Goal: Task Accomplishment & Management: Complete application form

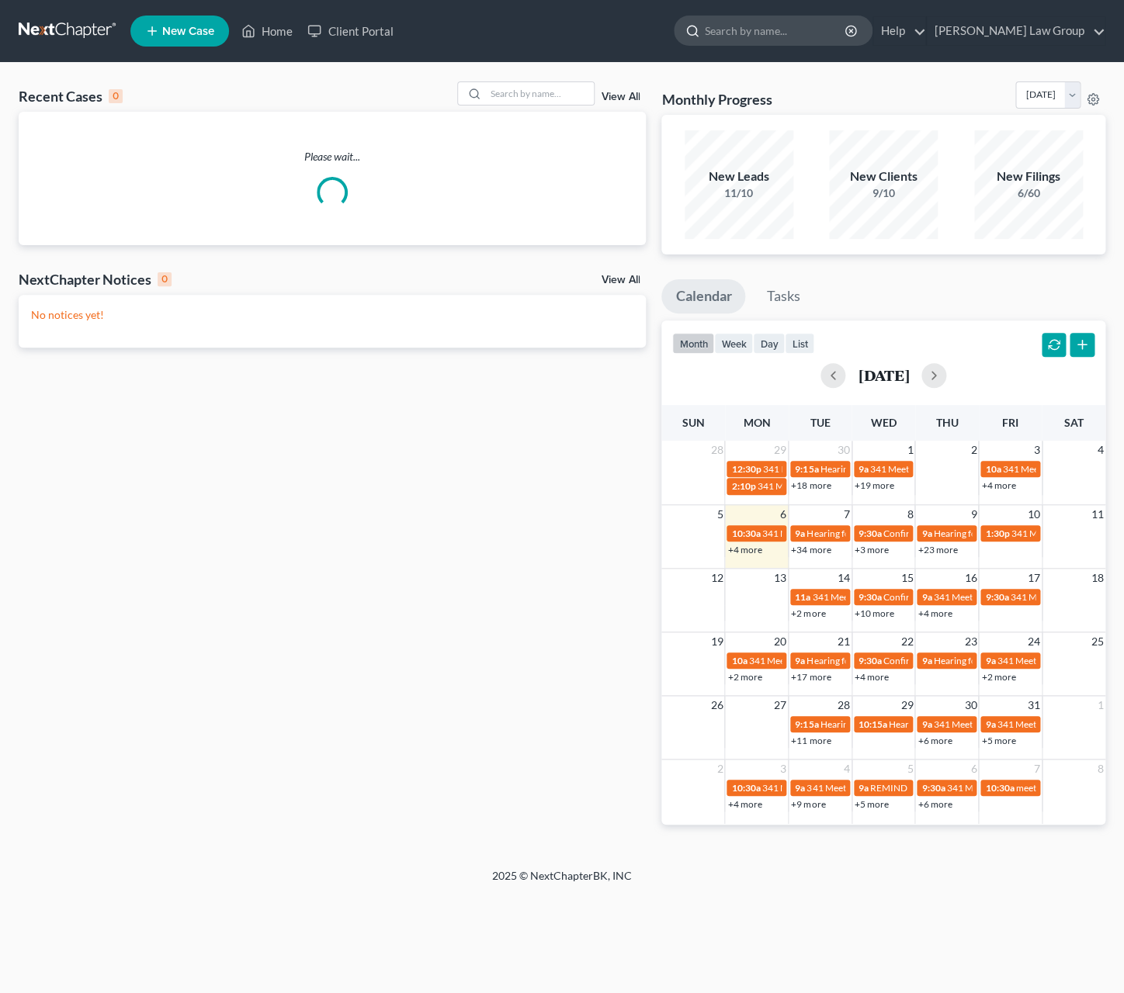
click at [812, 28] on input "search" at bounding box center [776, 30] width 142 height 29
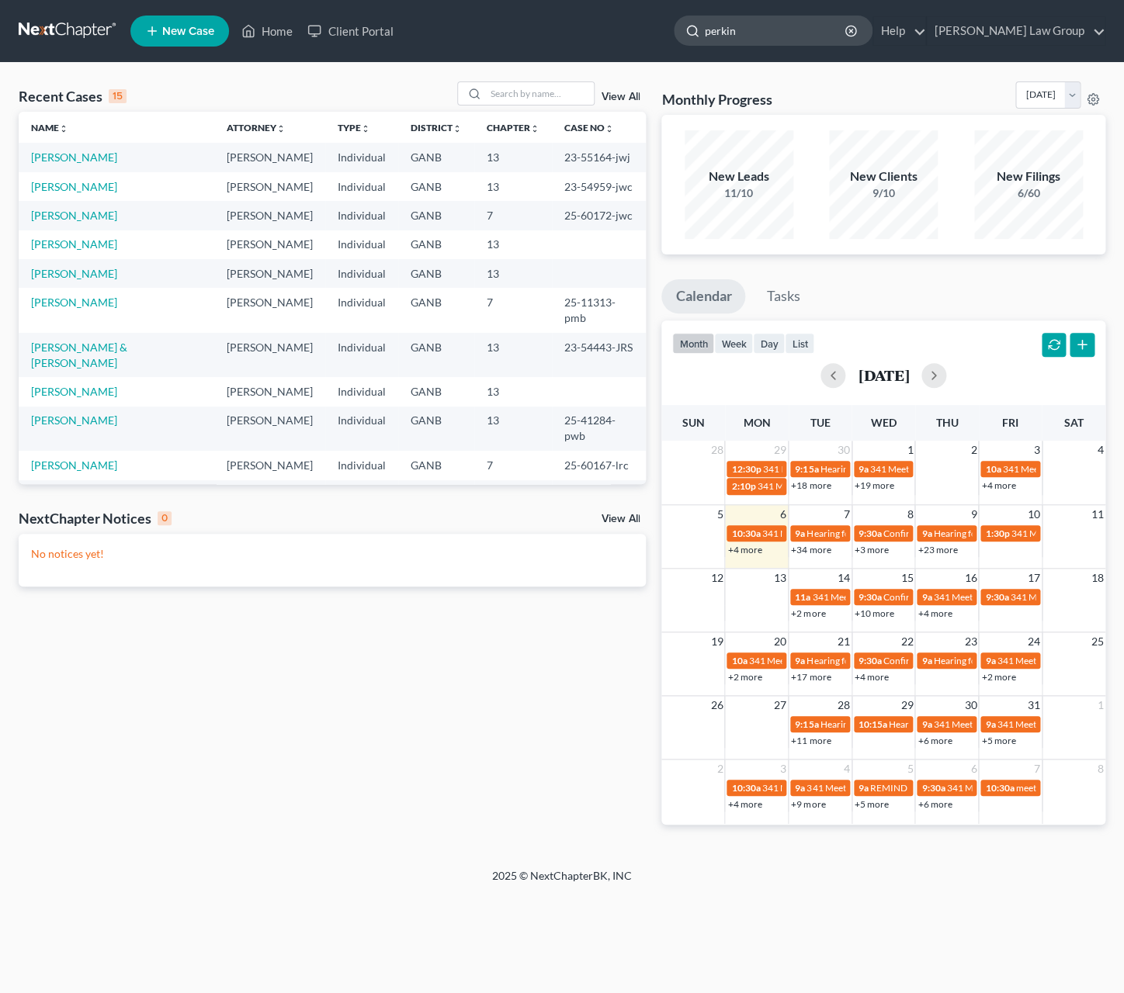
type input "[PERSON_NAME]"
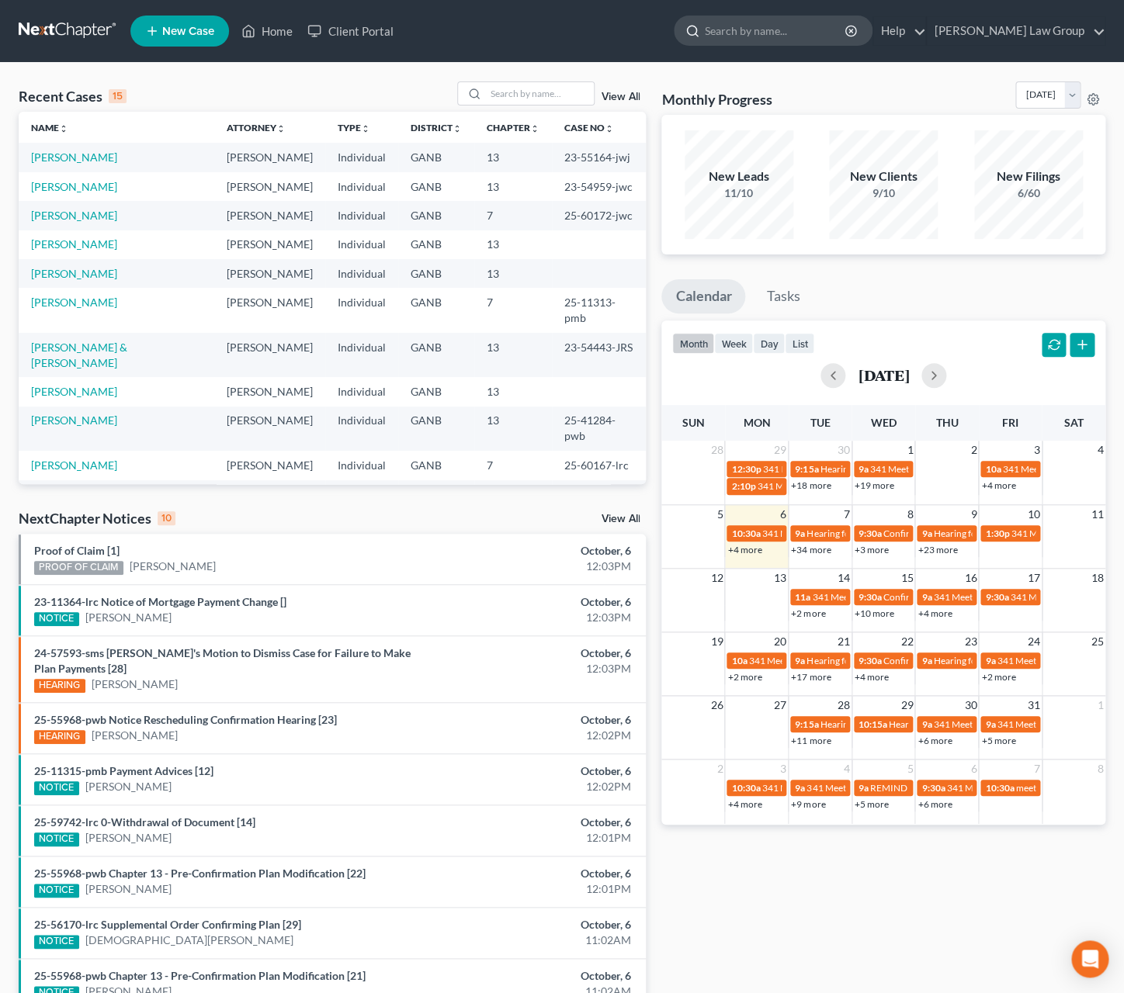
click at [793, 29] on input "search" at bounding box center [776, 30] width 142 height 29
type input "[PERSON_NAME]"
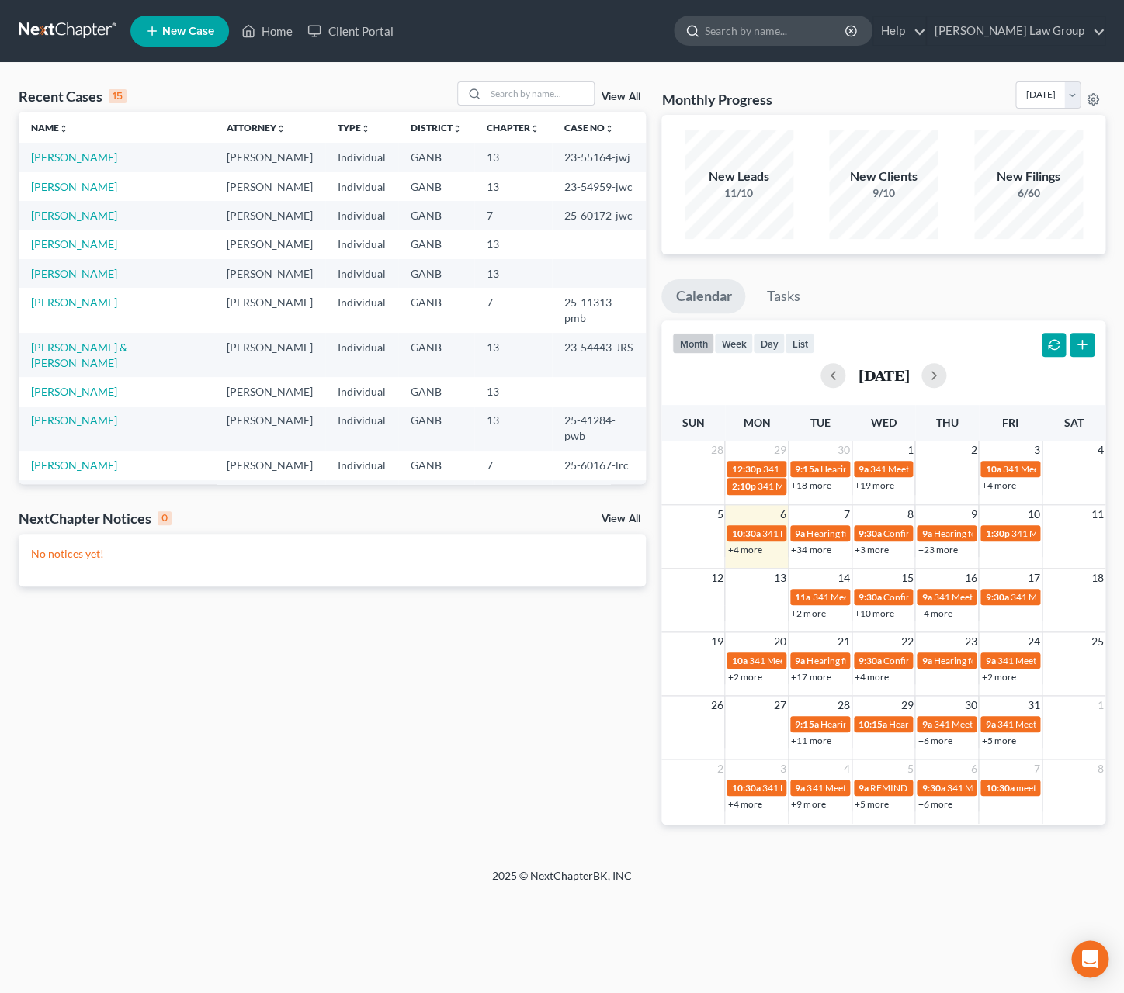
click at [822, 40] on input "search" at bounding box center [776, 30] width 142 height 29
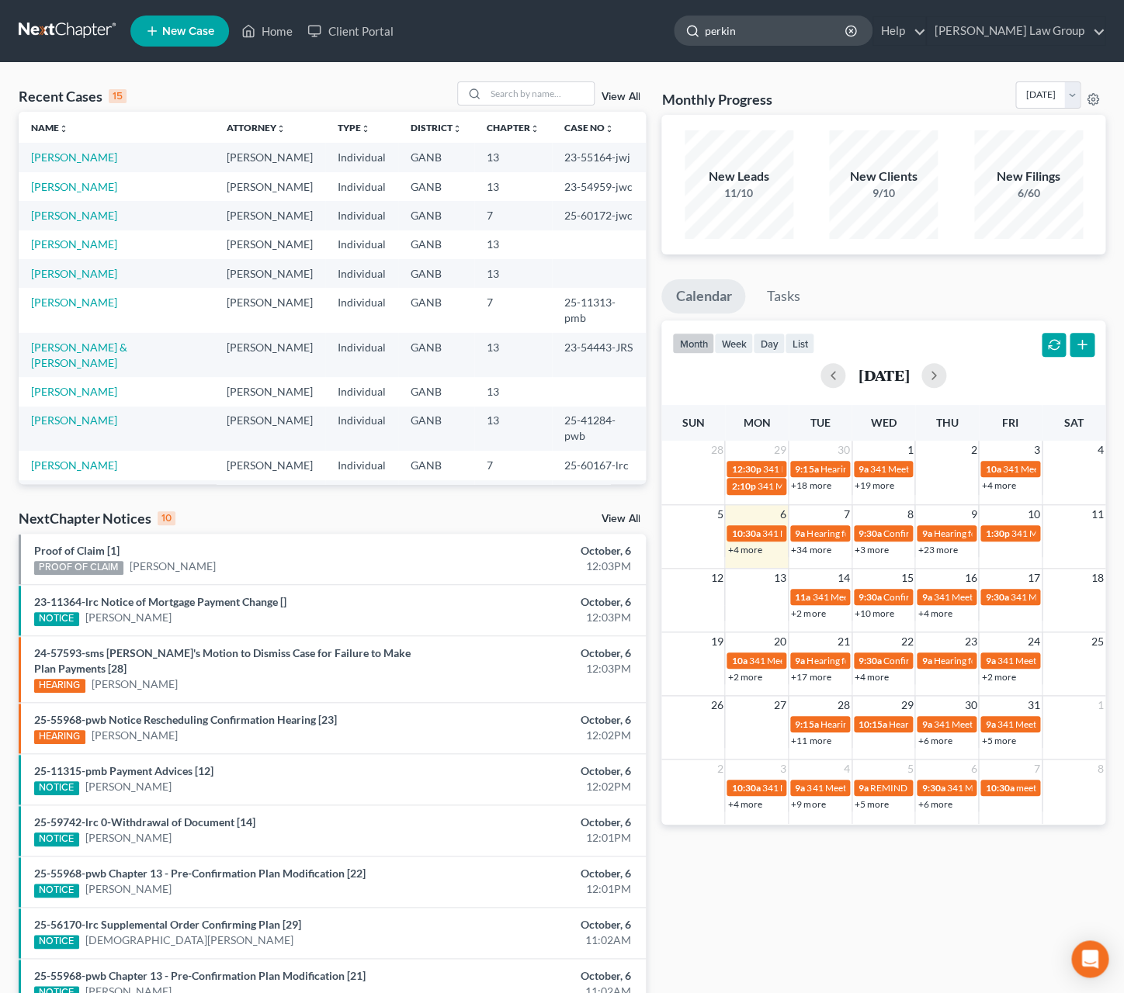
type input "[PERSON_NAME]"
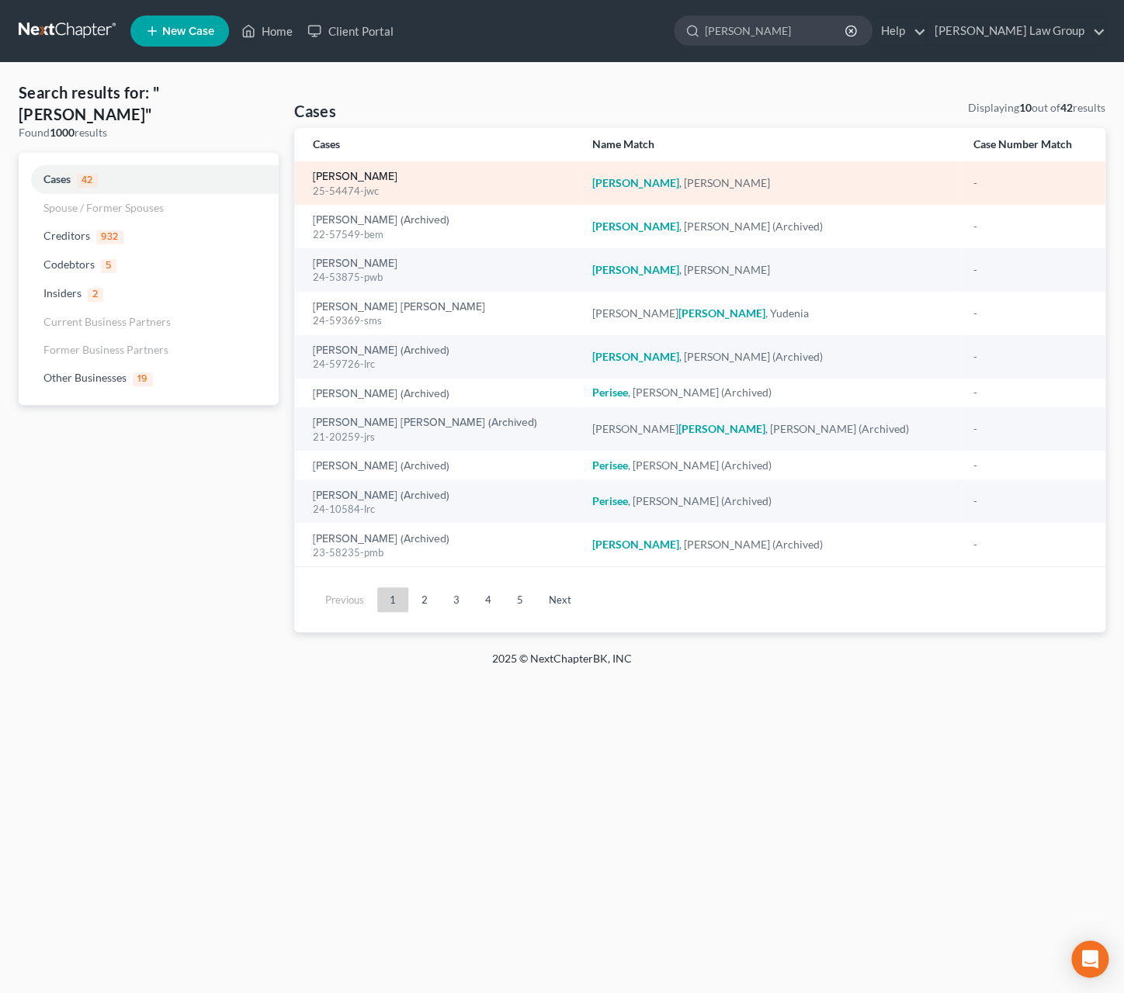
click at [346, 182] on link "[PERSON_NAME]" at bounding box center [355, 176] width 85 height 11
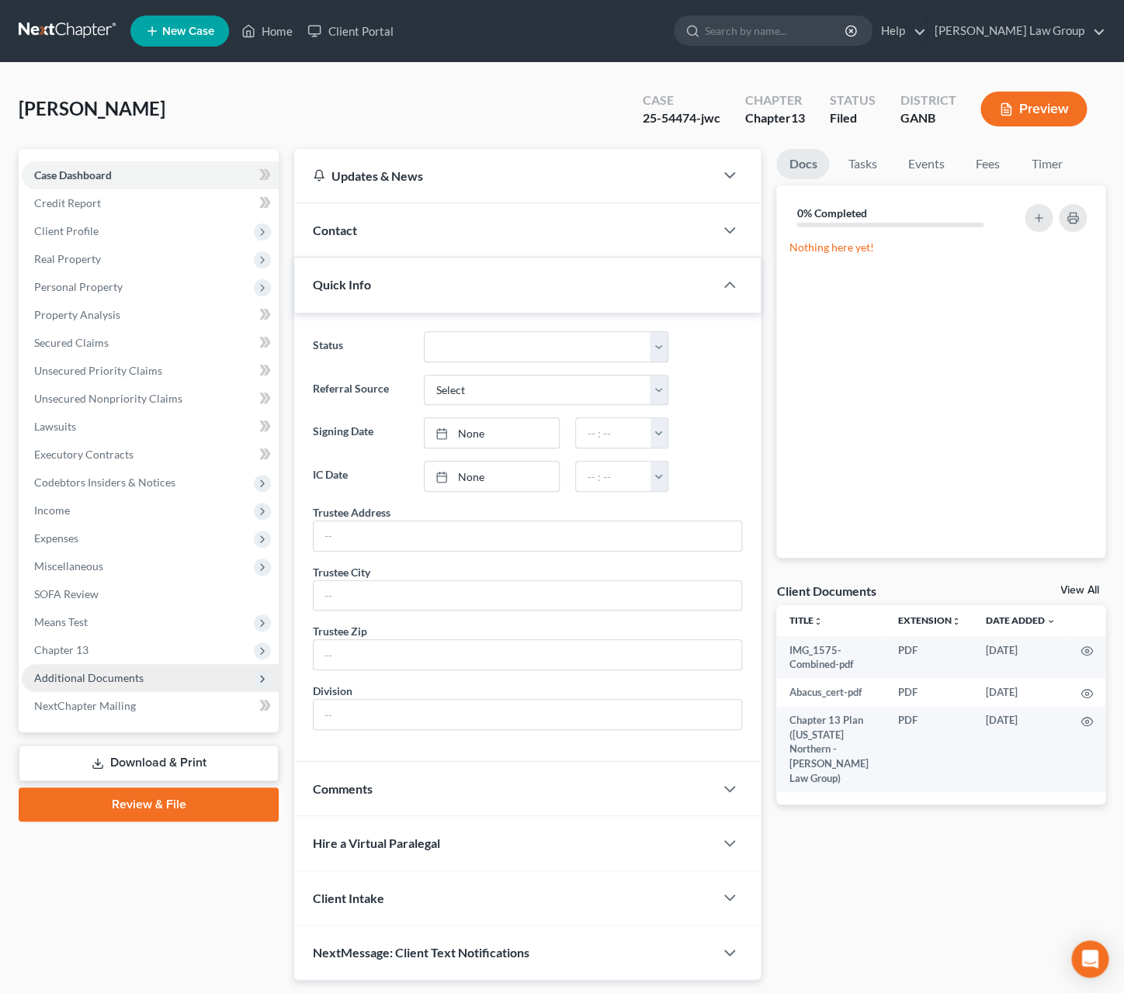
click at [128, 674] on span "Additional Documents" at bounding box center [88, 677] width 109 height 13
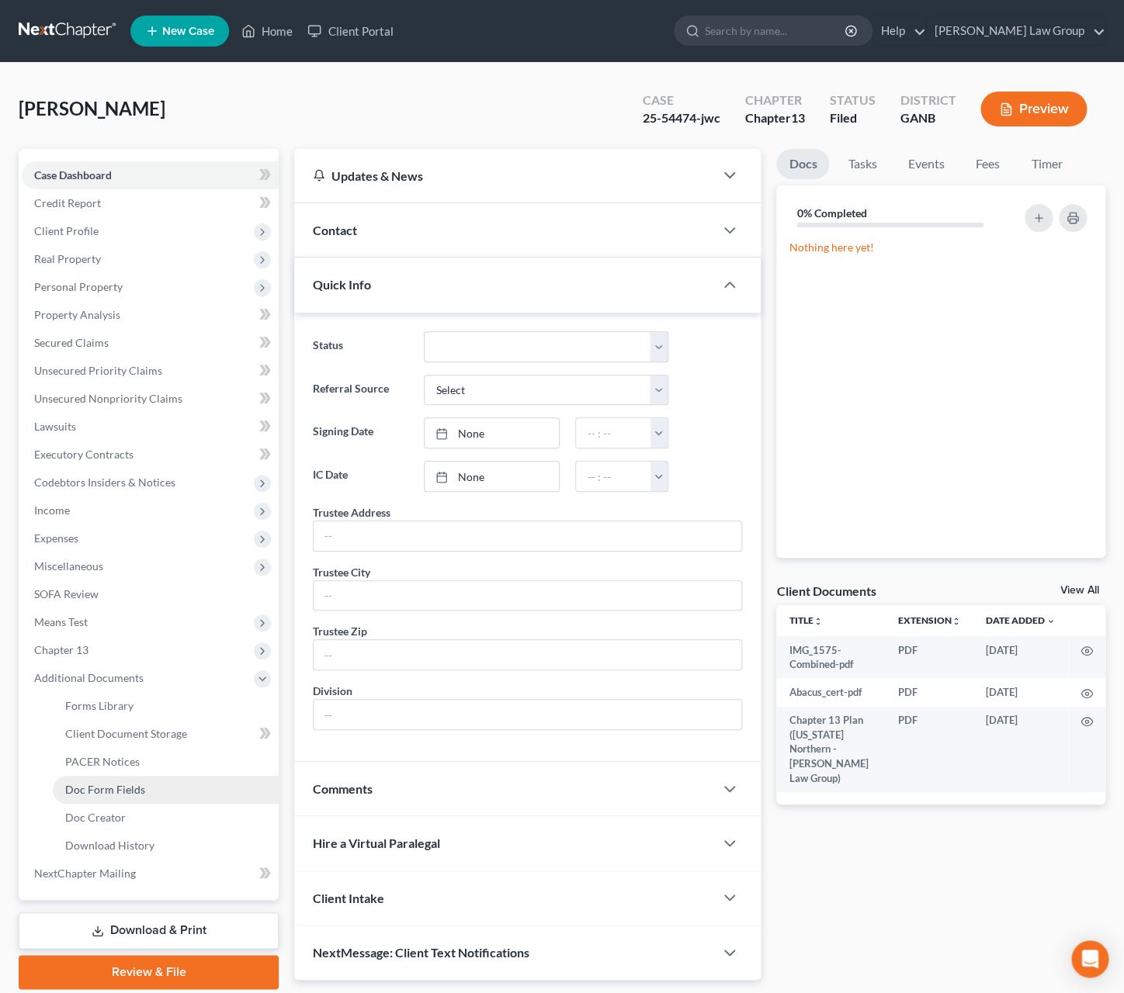
drag, startPoint x: 144, startPoint y: 796, endPoint x: 204, endPoint y: 785, distance: 60.9
click at [144, 799] on link "Doc Form Fields" at bounding box center [166, 790] width 226 height 28
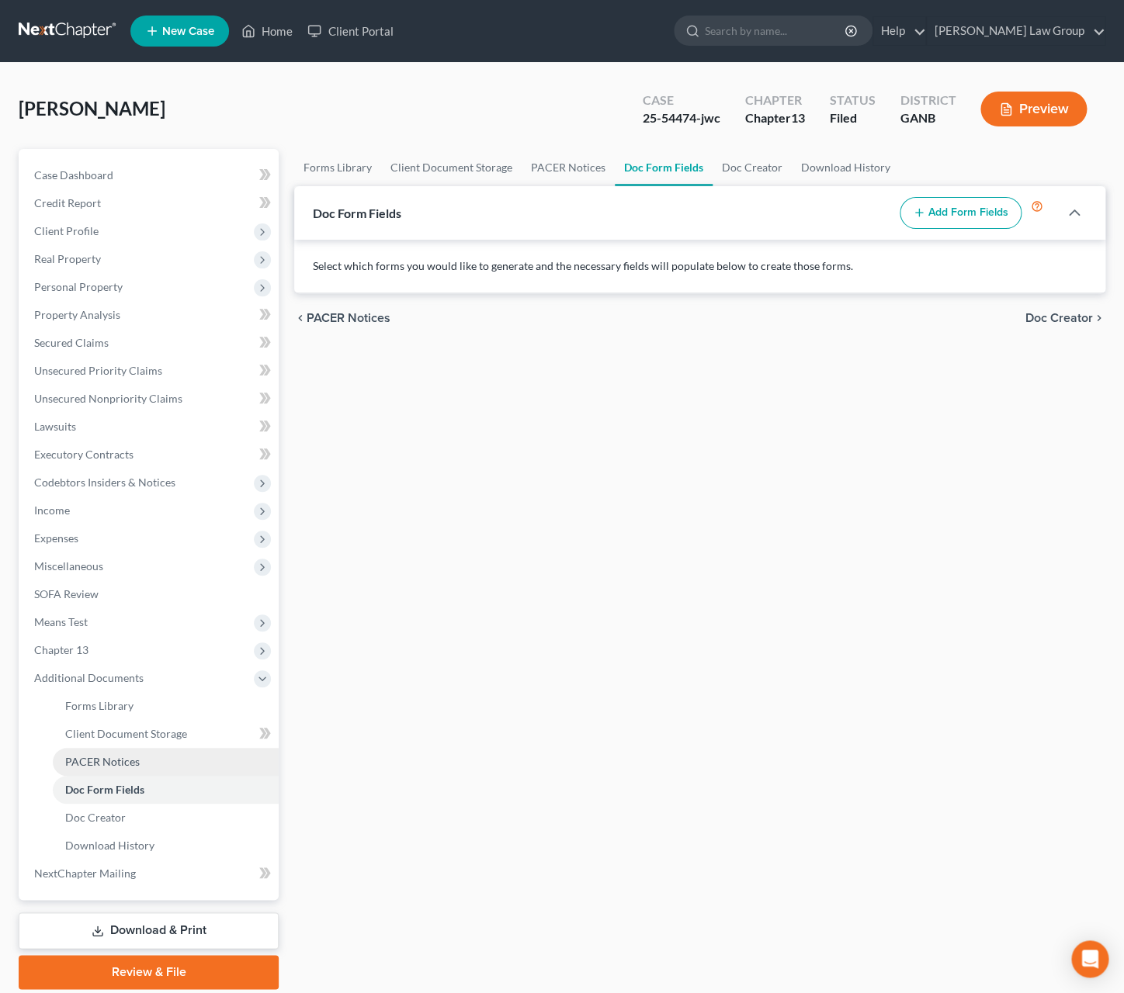
click at [134, 771] on link "PACER Notices" at bounding box center [166, 762] width 226 height 28
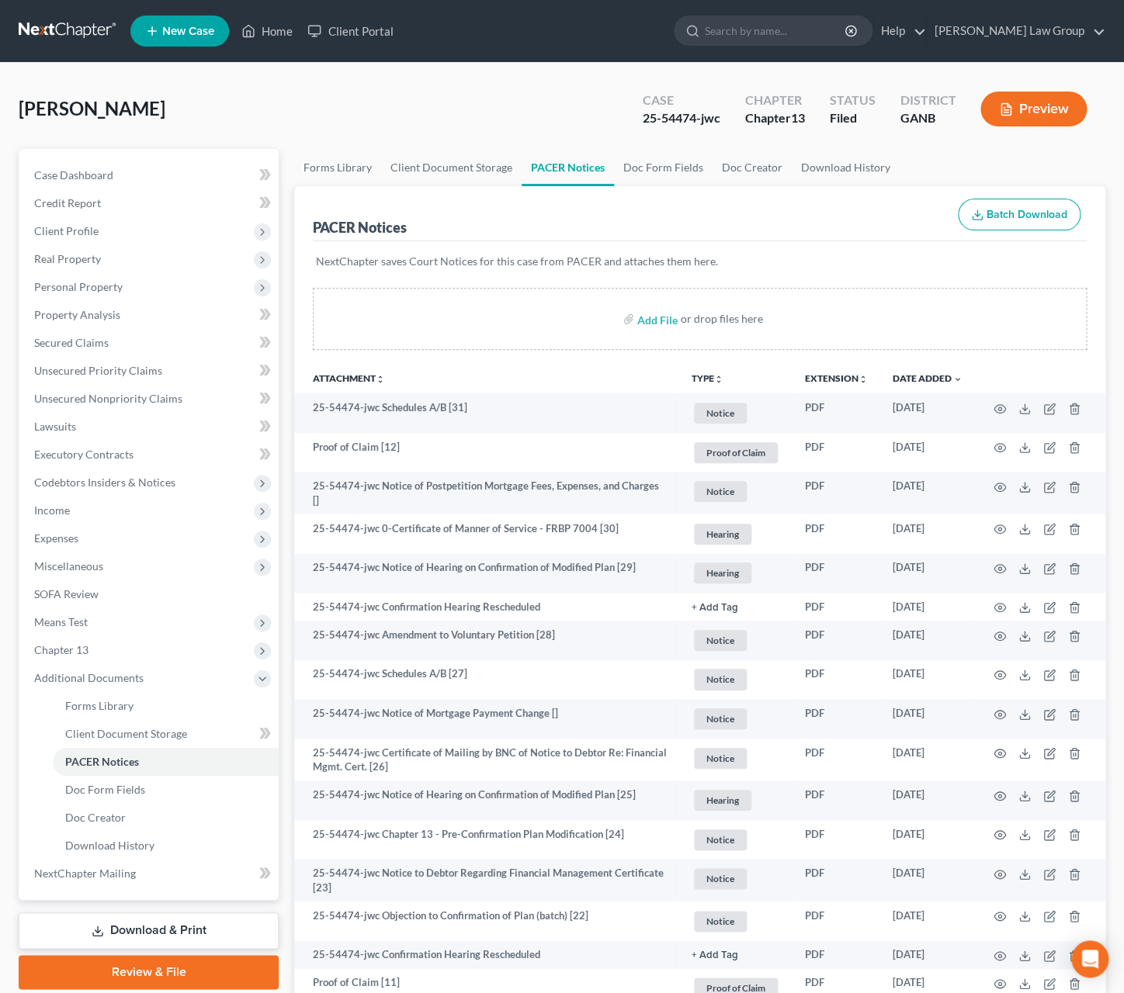
click at [715, 379] on icon "unfold_more" at bounding box center [718, 379] width 9 height 9
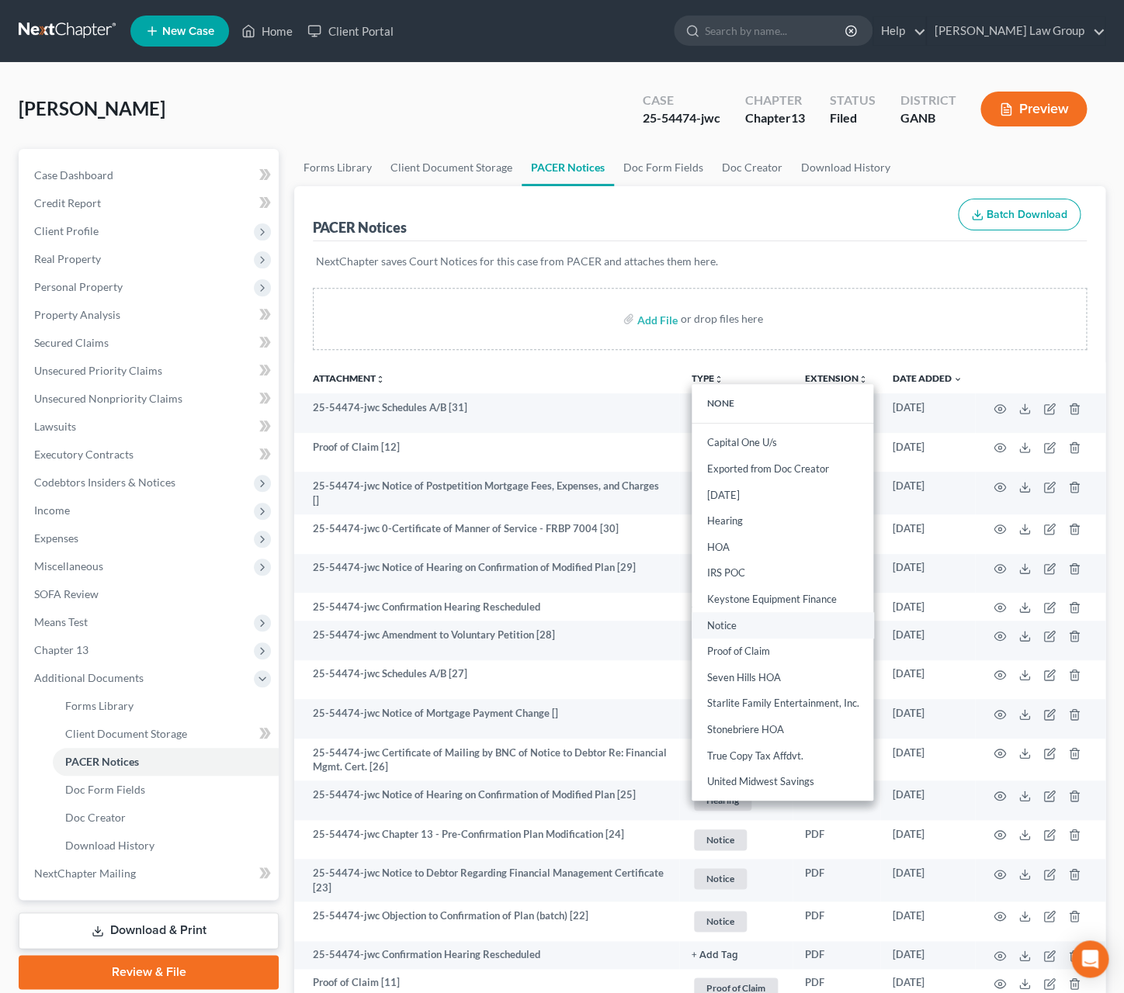
click at [747, 629] on link "Notice" at bounding box center [782, 625] width 182 height 26
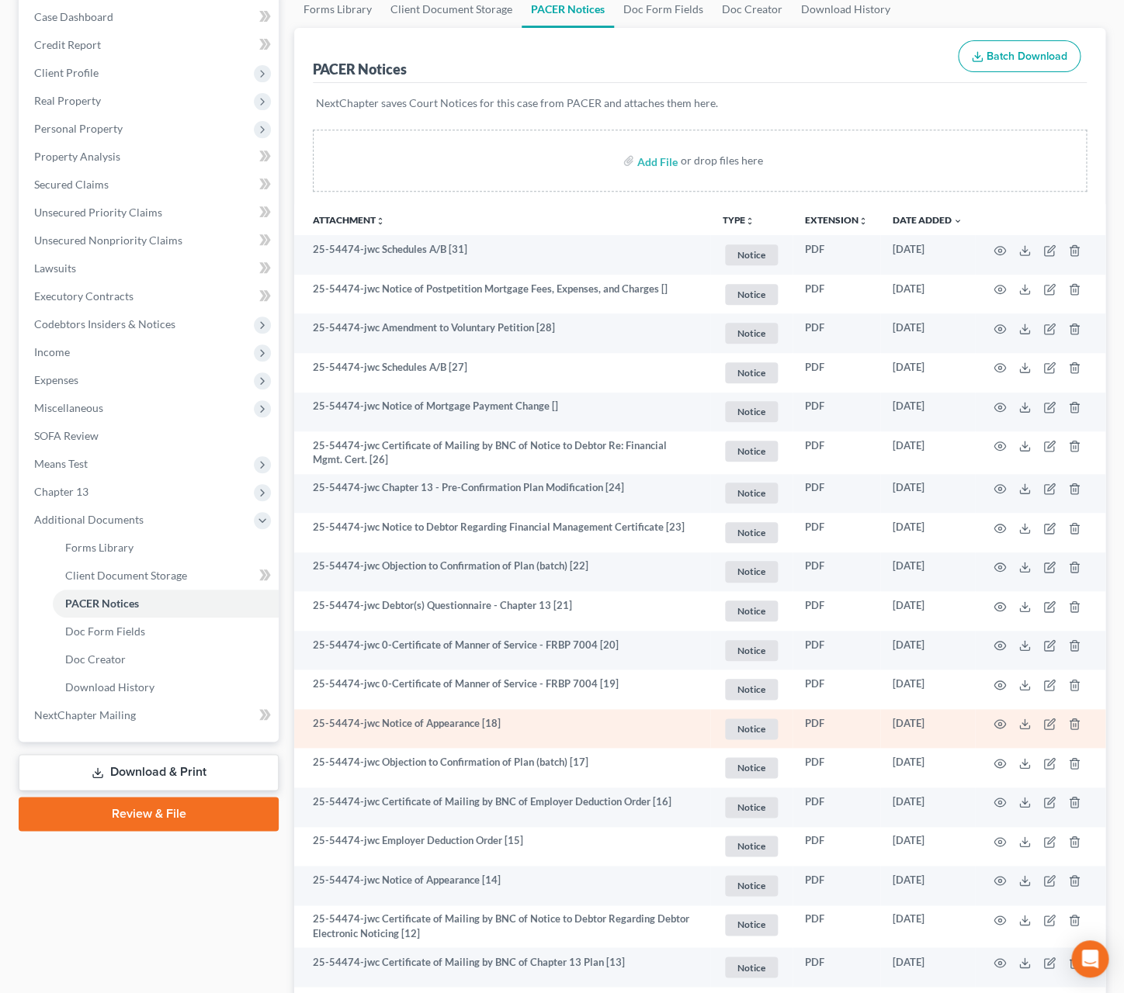
scroll to position [166, 0]
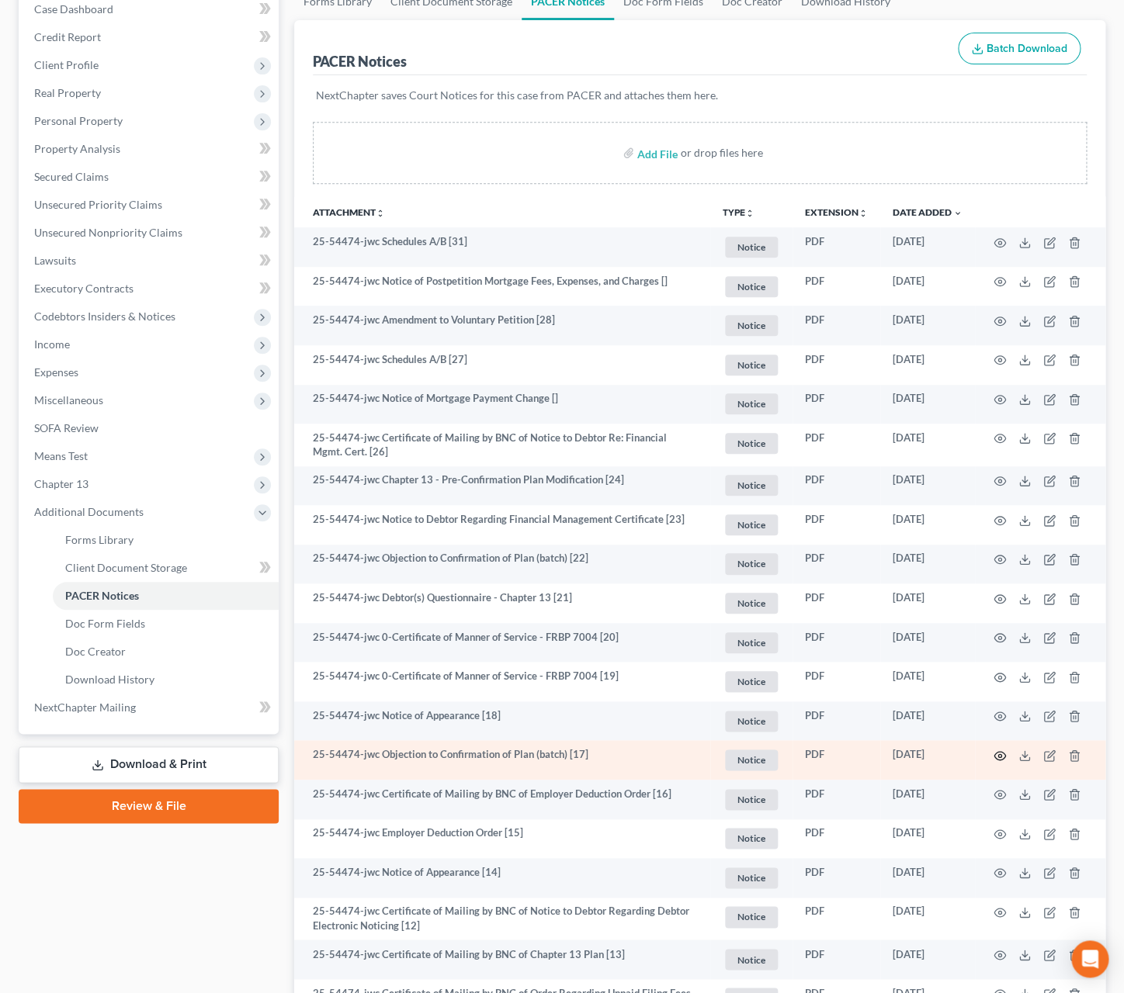
click at [993, 756] on icon "button" at bounding box center [999, 756] width 12 height 12
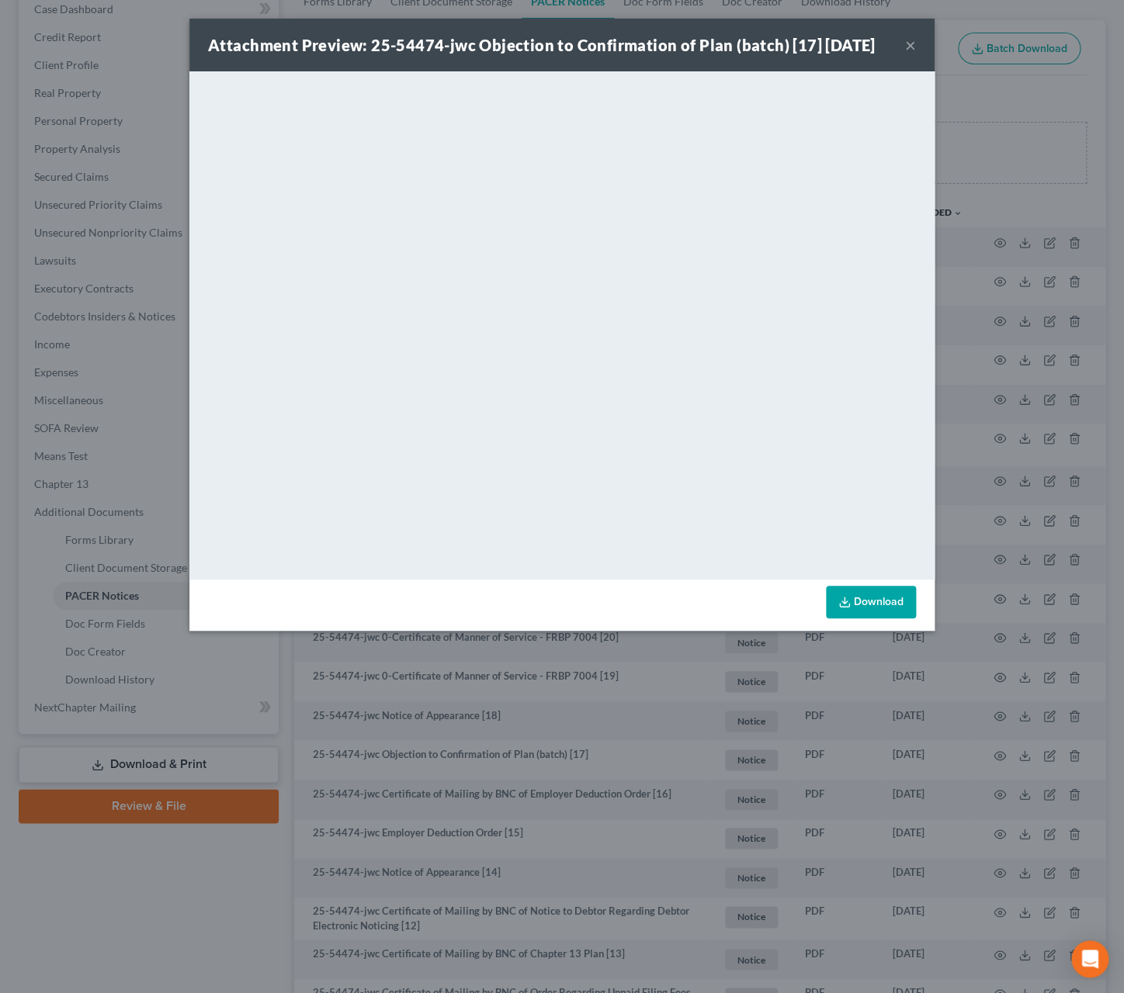
click at [912, 47] on button "×" at bounding box center [910, 45] width 11 height 19
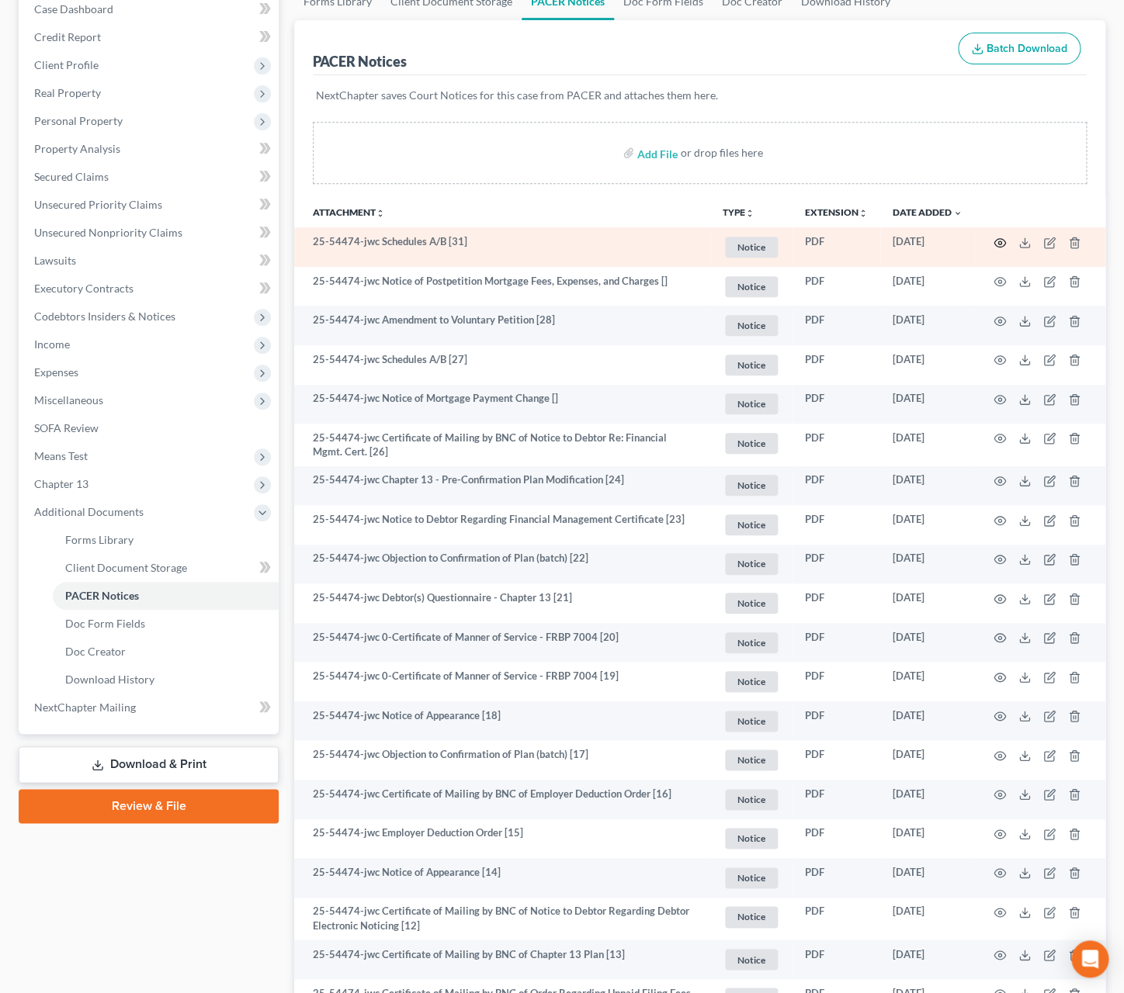
click at [999, 244] on icon "button" at bounding box center [999, 243] width 12 height 12
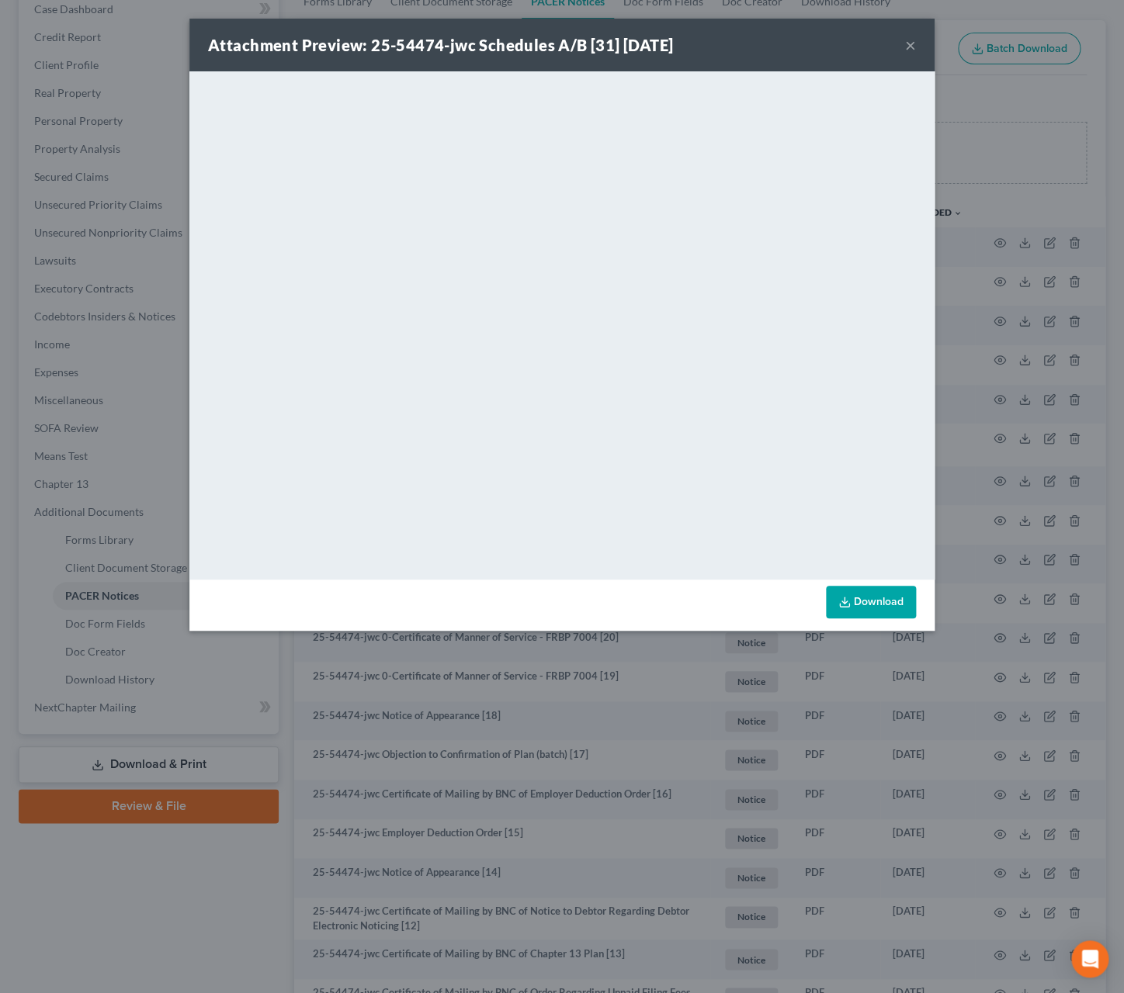
click at [912, 48] on button "×" at bounding box center [910, 45] width 11 height 19
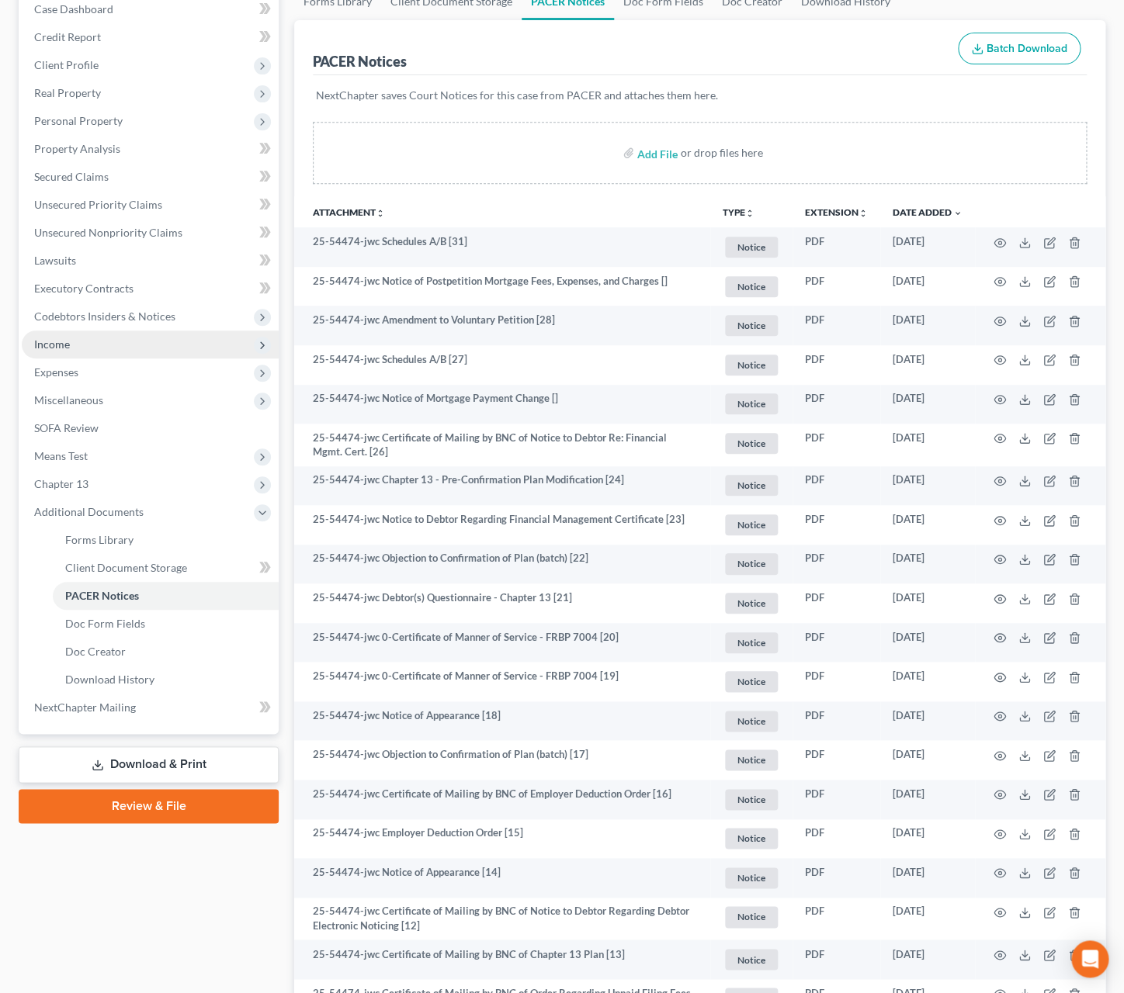
click at [133, 346] on span "Income" at bounding box center [150, 345] width 257 height 28
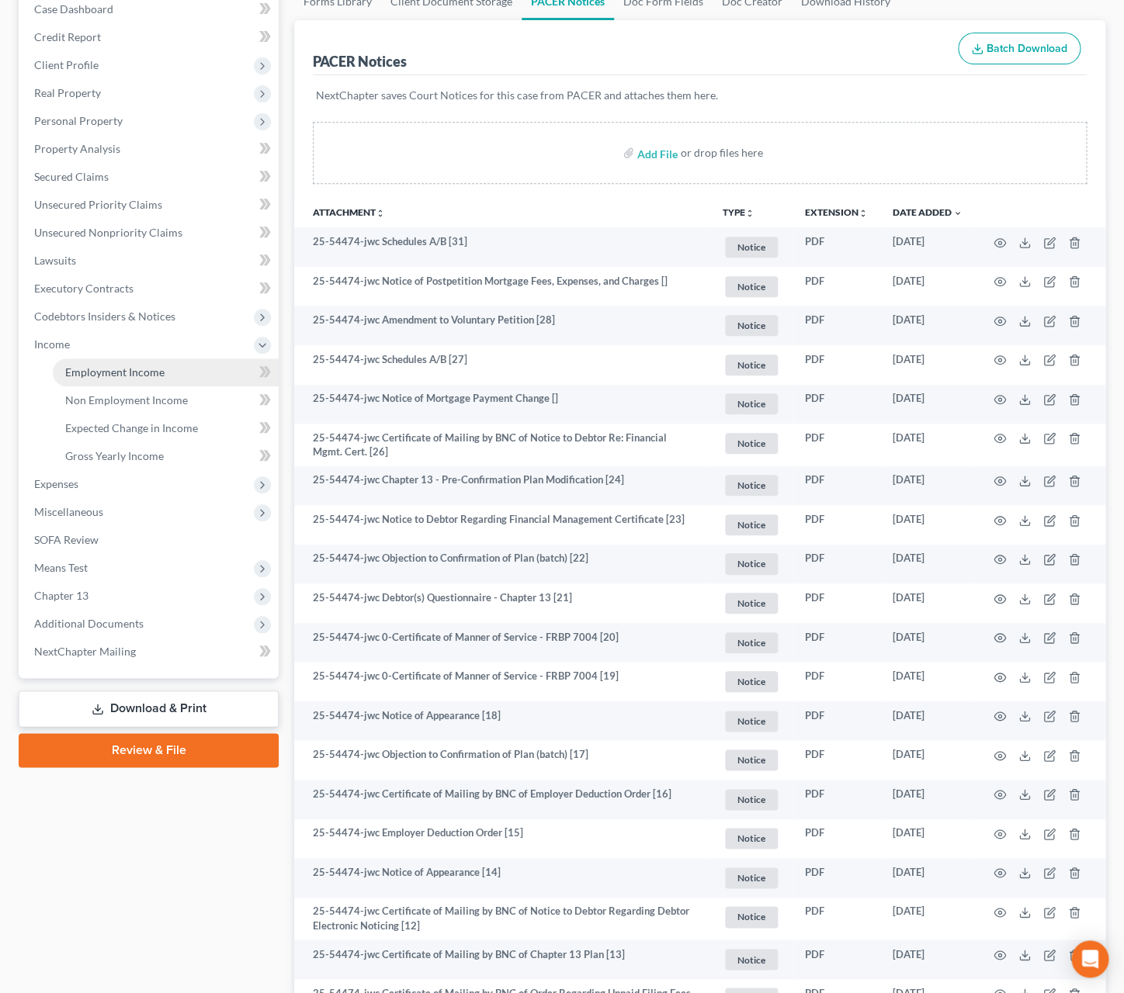
click at [140, 368] on span "Employment Income" at bounding box center [114, 371] width 99 height 13
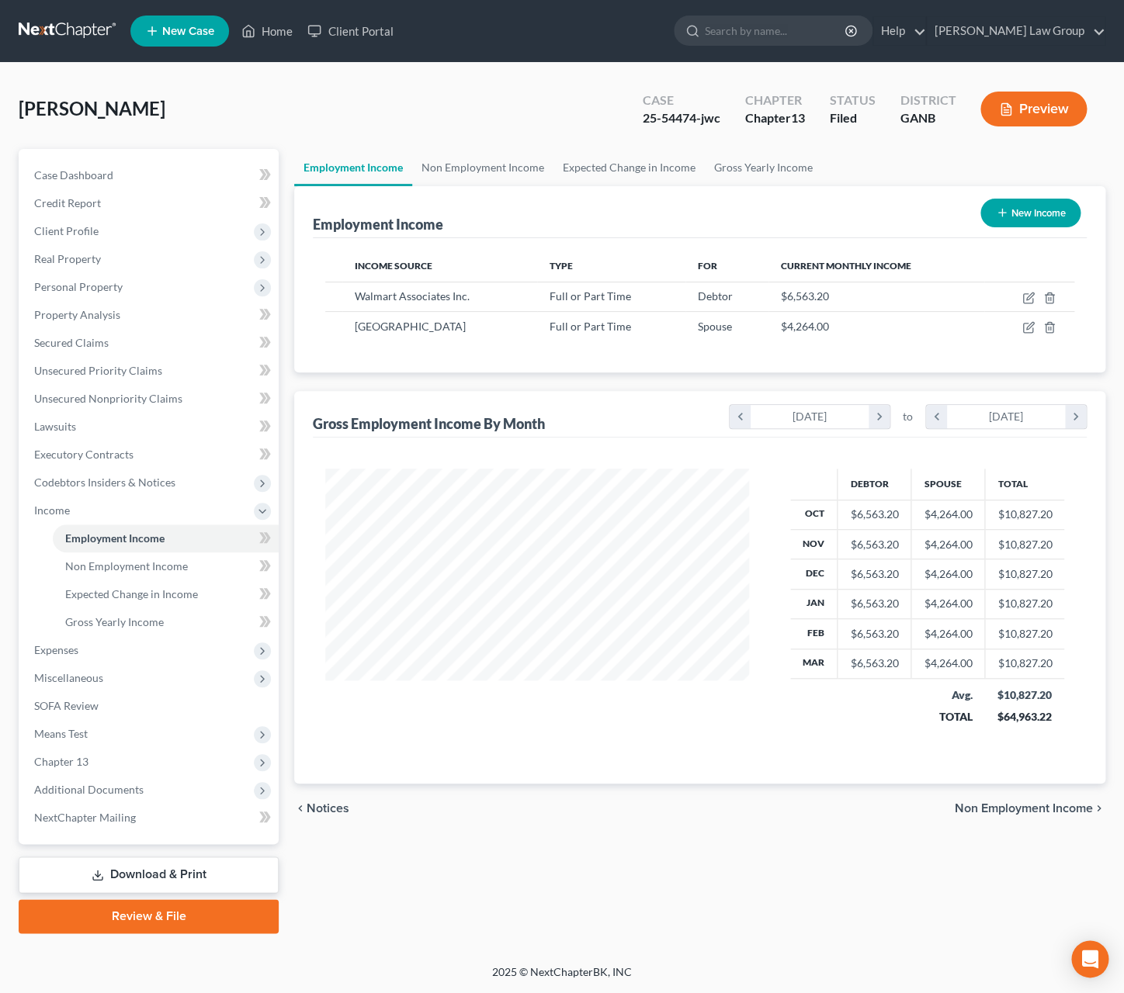
scroll to position [280, 454]
click at [847, 26] on input "search" at bounding box center [776, 30] width 142 height 29
click at [705, 29] on div at bounding box center [689, 30] width 30 height 29
click at [810, 21] on input "search" at bounding box center [776, 30] width 142 height 29
type input "[PERSON_NAME]"
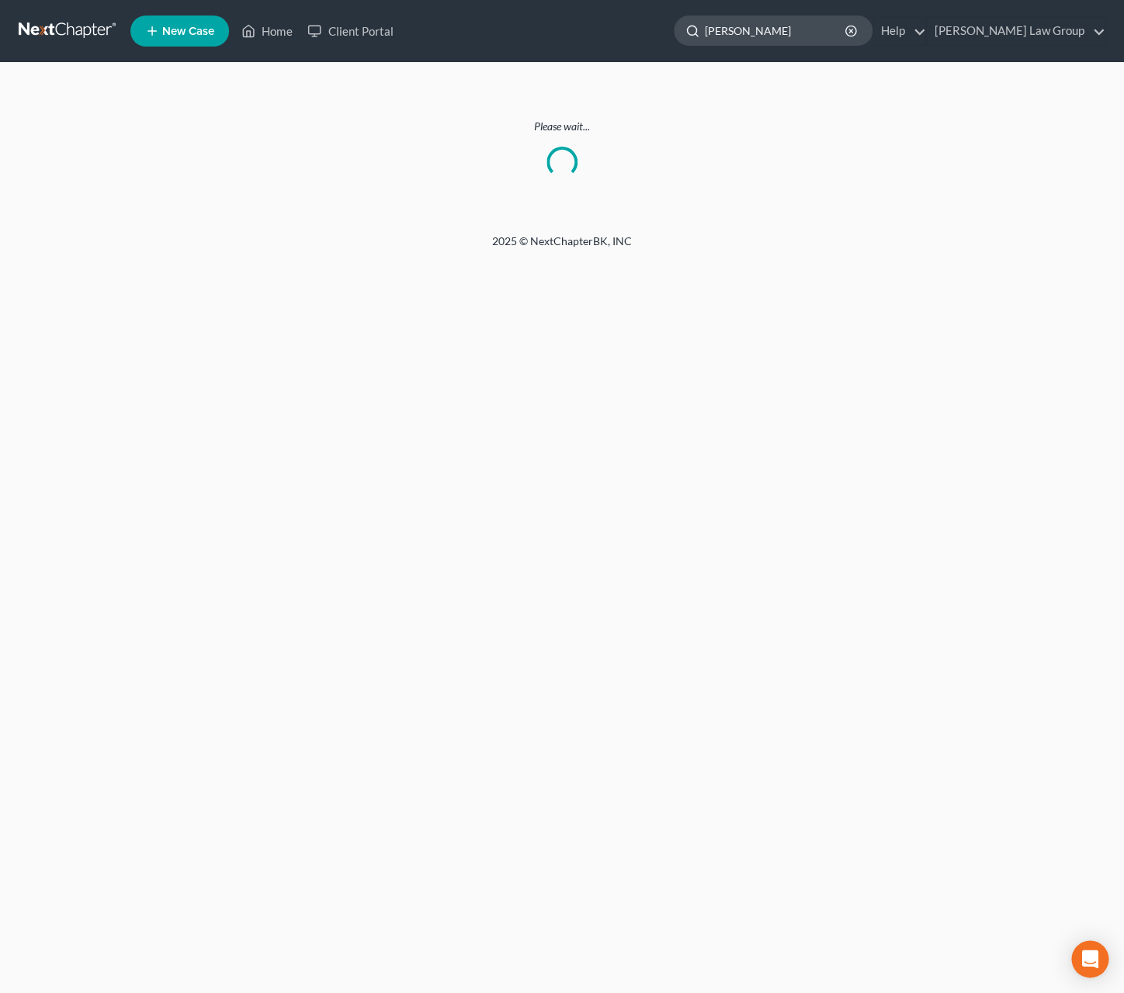
drag, startPoint x: 844, startPoint y: 37, endPoint x: 750, endPoint y: 36, distance: 94.7
click at [750, 36] on input "[PERSON_NAME]" at bounding box center [776, 30] width 142 height 29
type input "[PERSON_NAME]"
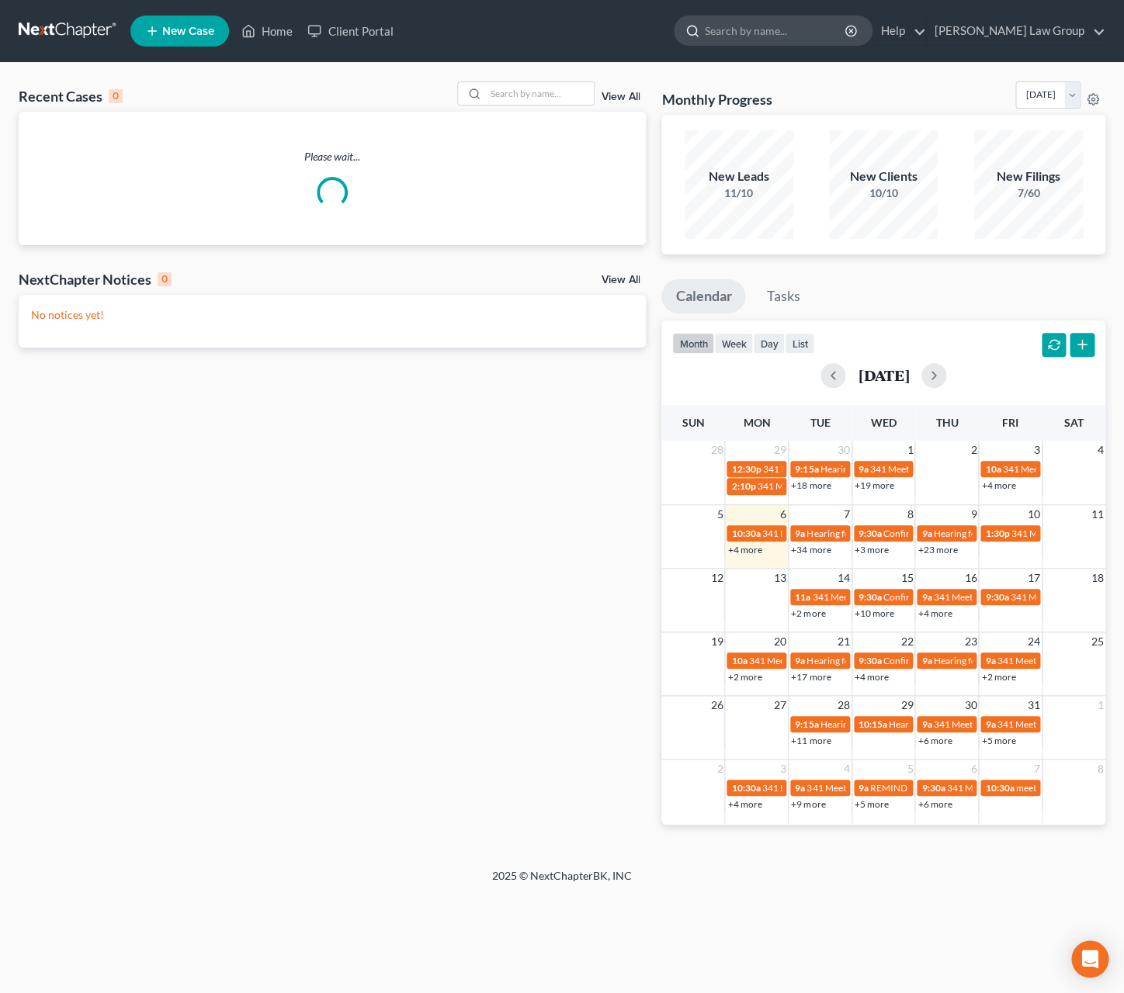
click at [835, 25] on input "search" at bounding box center [776, 30] width 142 height 29
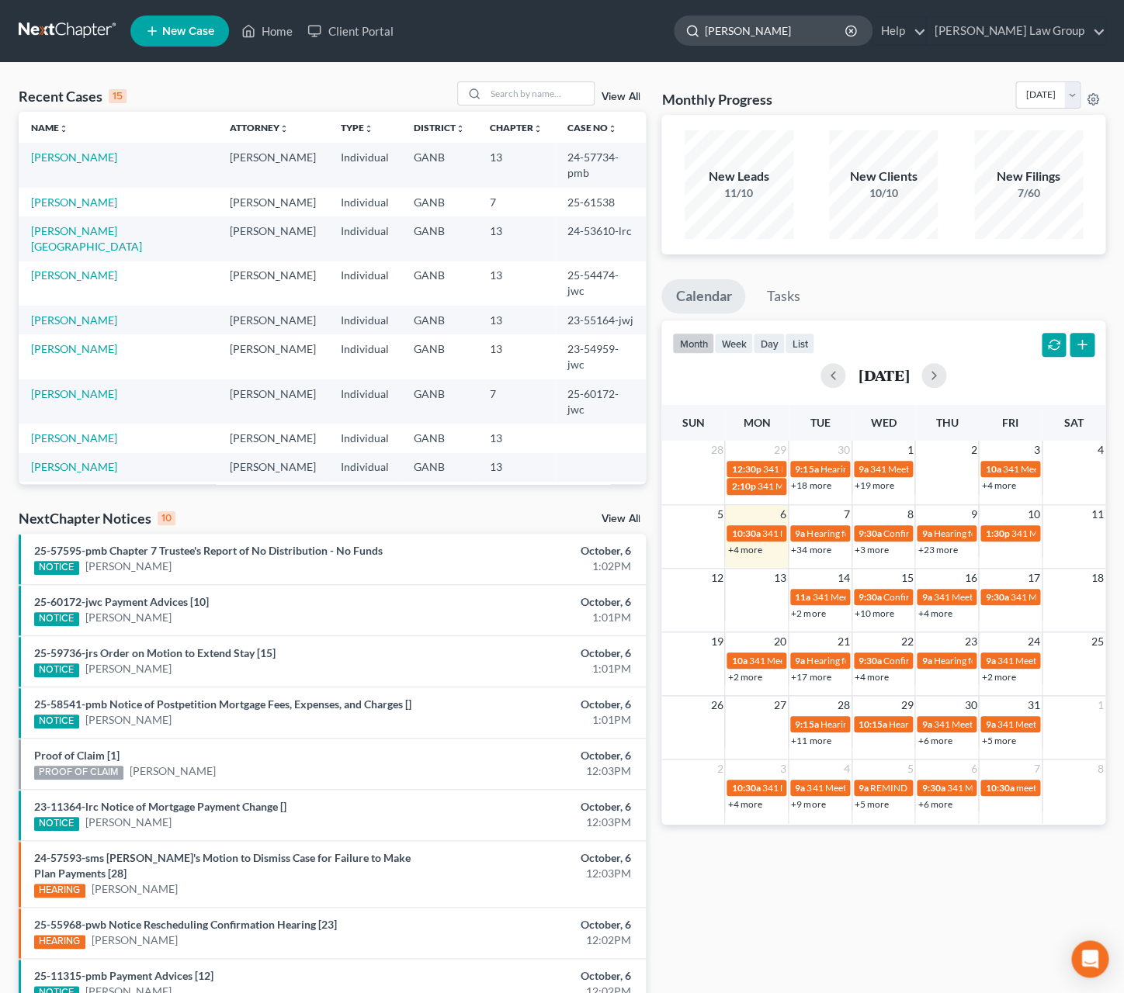
type input "[PERSON_NAME]"
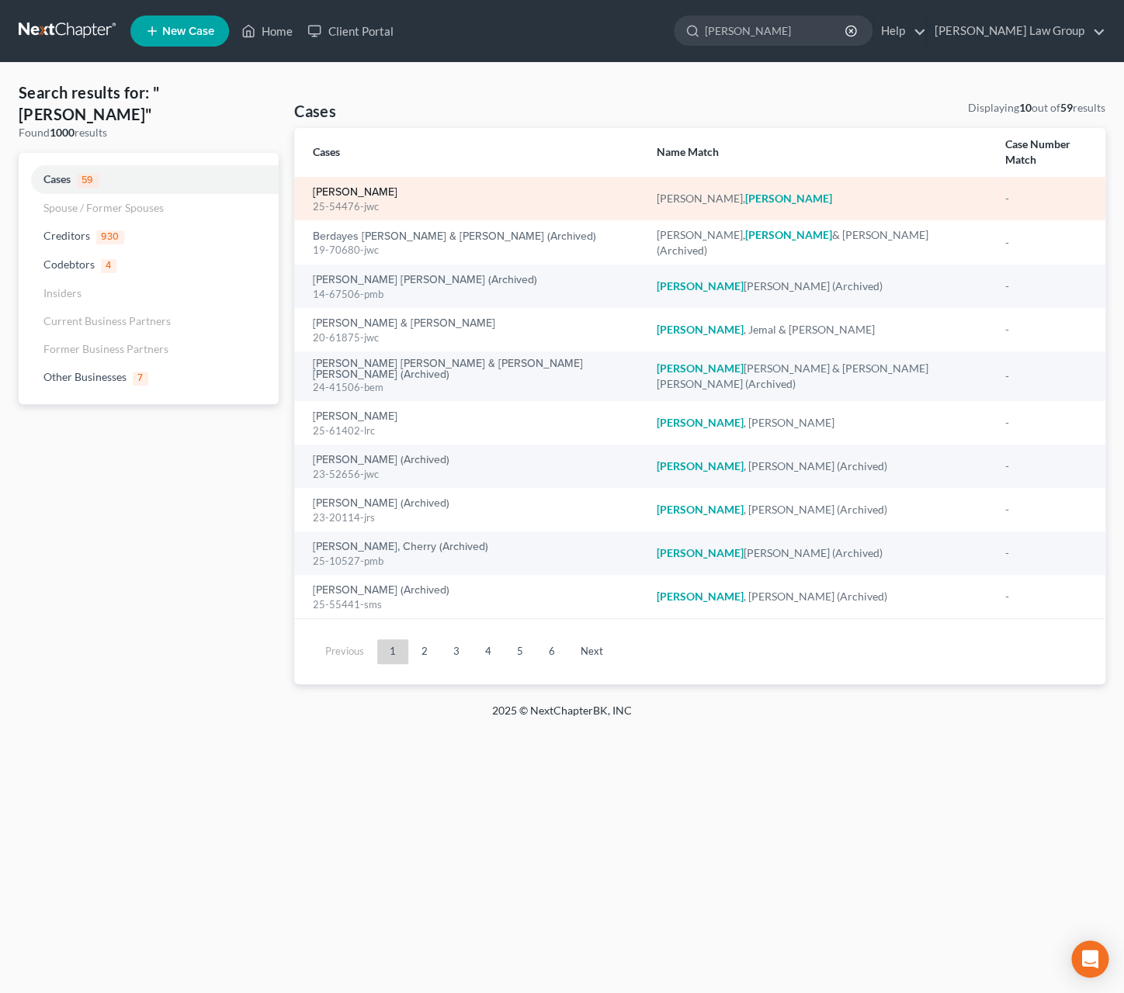
click at [383, 187] on link "Stevenson, Ramona" at bounding box center [355, 192] width 85 height 11
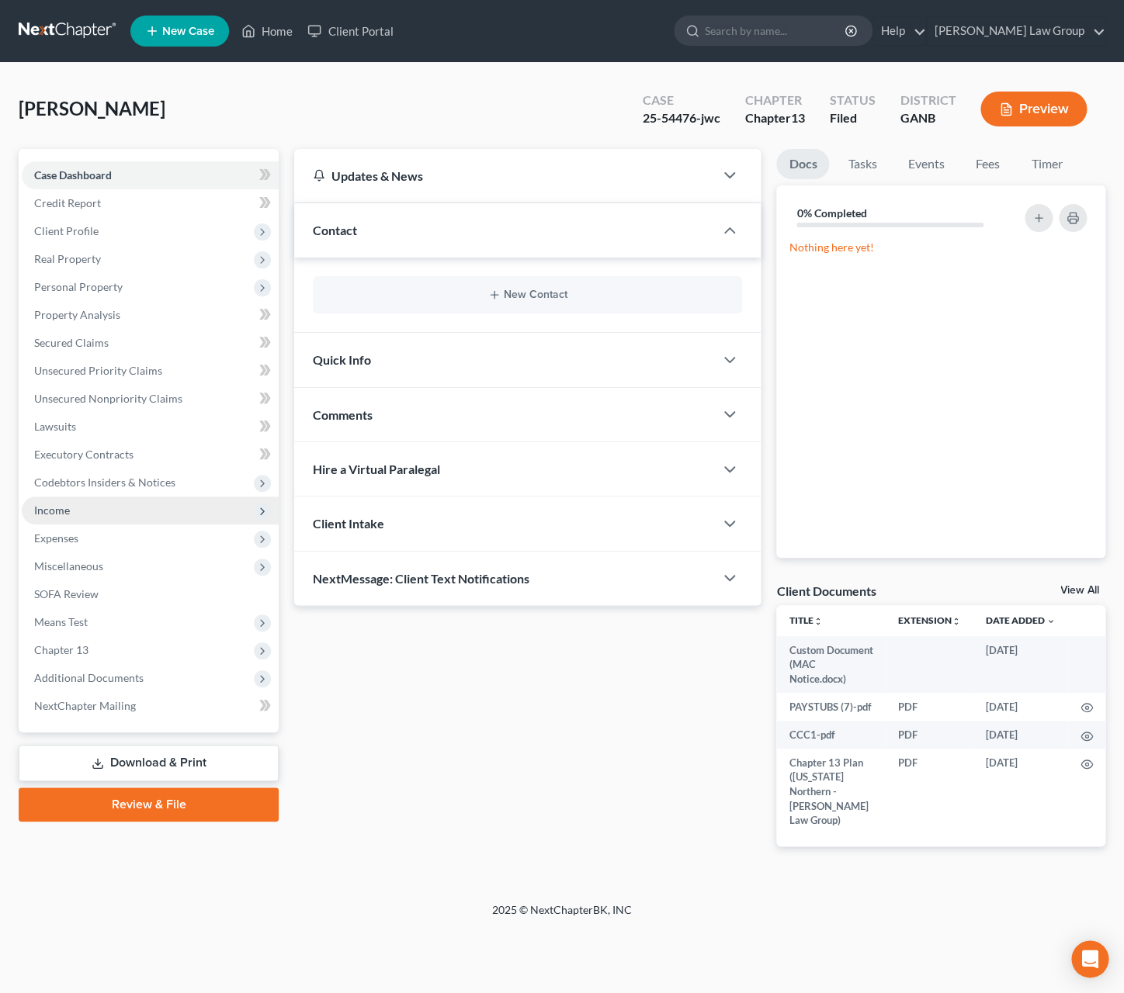
click at [102, 510] on span "Income" at bounding box center [150, 511] width 257 height 28
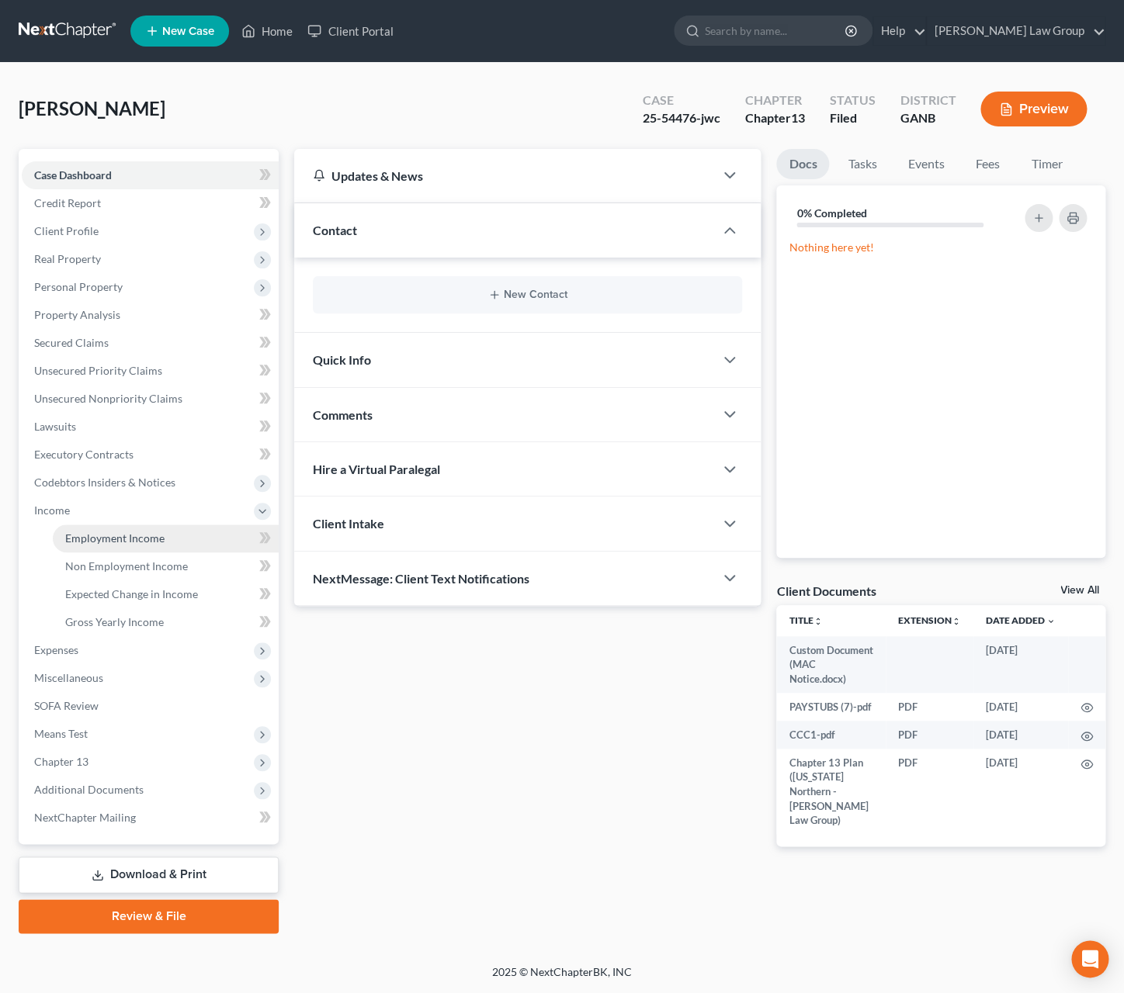
click at [104, 533] on span "Employment Income" at bounding box center [114, 538] width 99 height 13
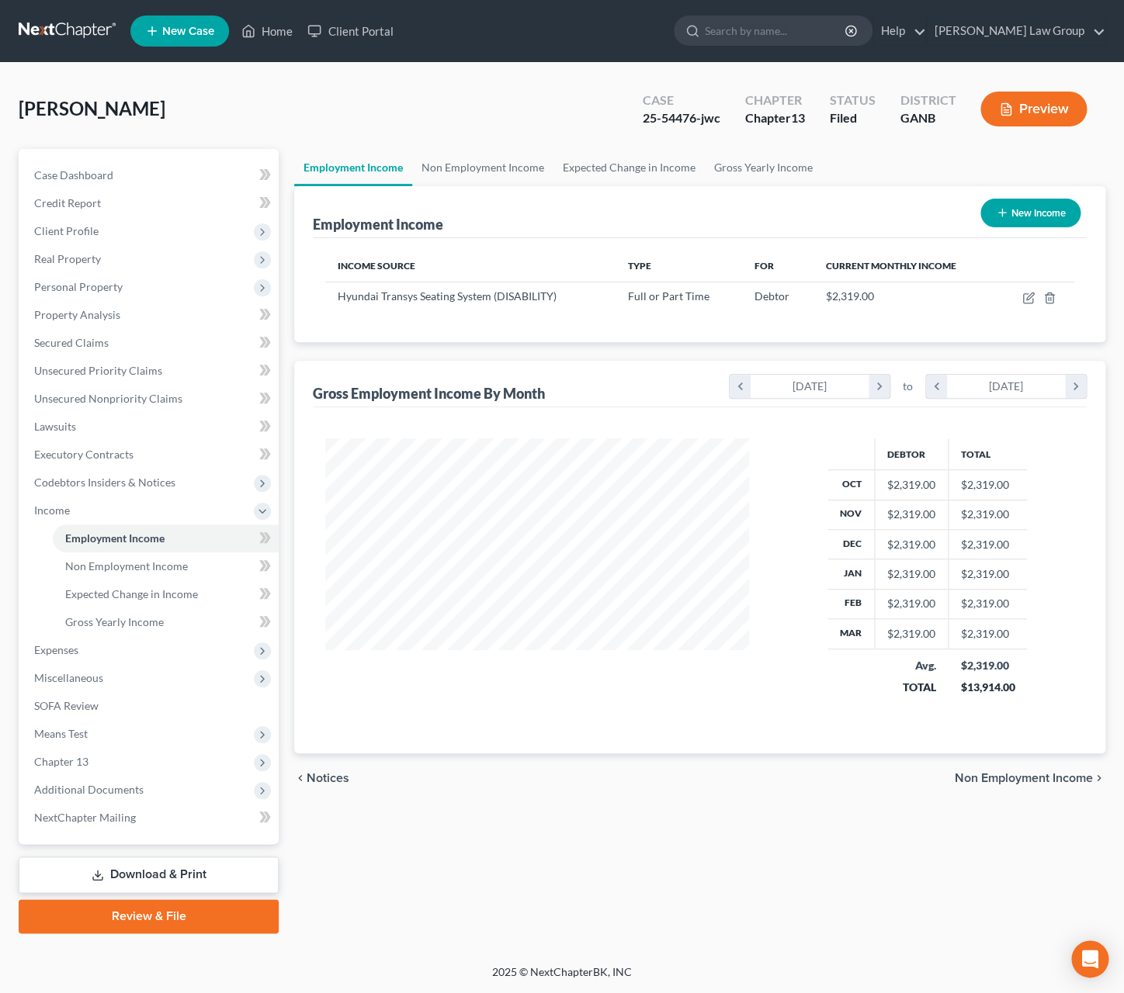
scroll to position [280, 454]
click at [79, 663] on span "Expenses" at bounding box center [150, 650] width 257 height 28
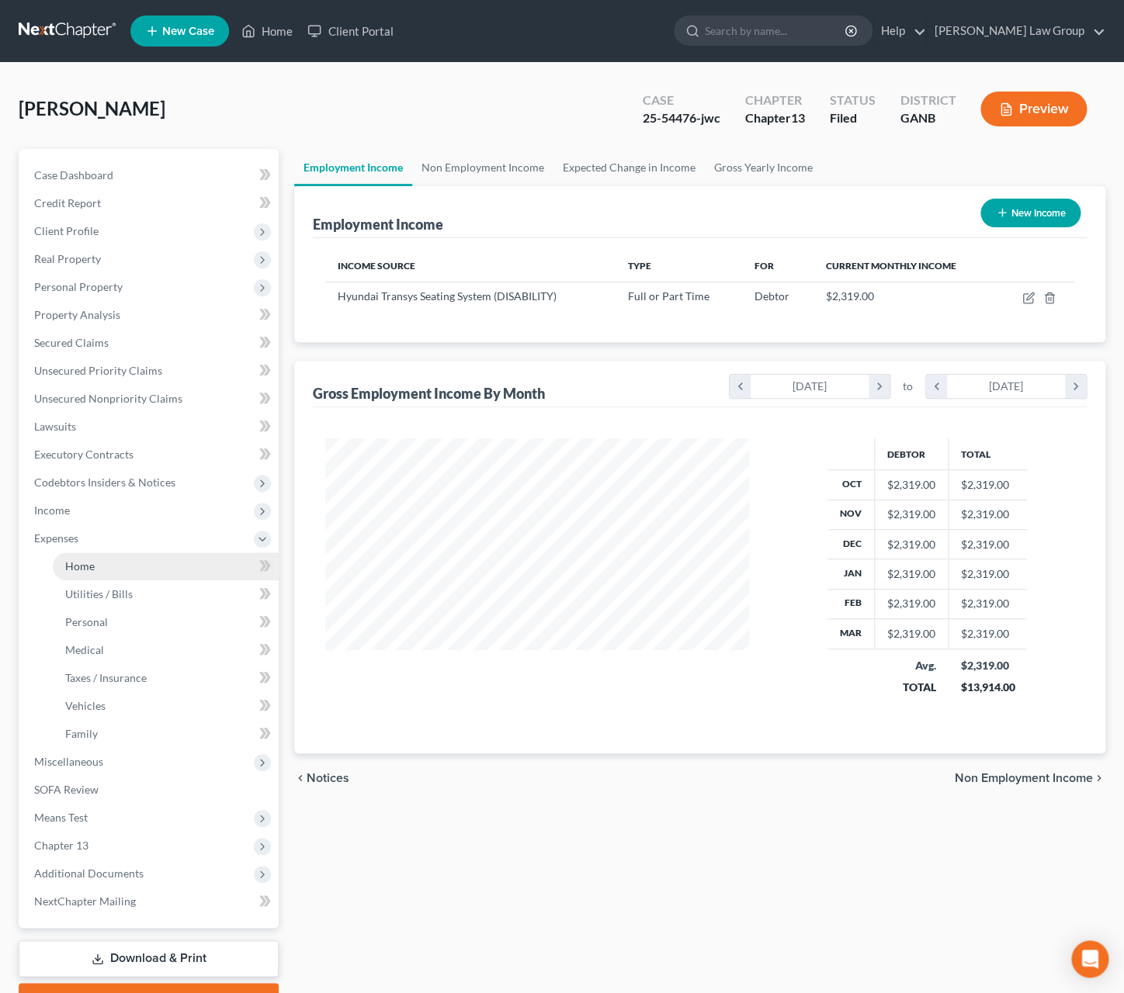
click at [102, 574] on link "Home" at bounding box center [166, 567] width 226 height 28
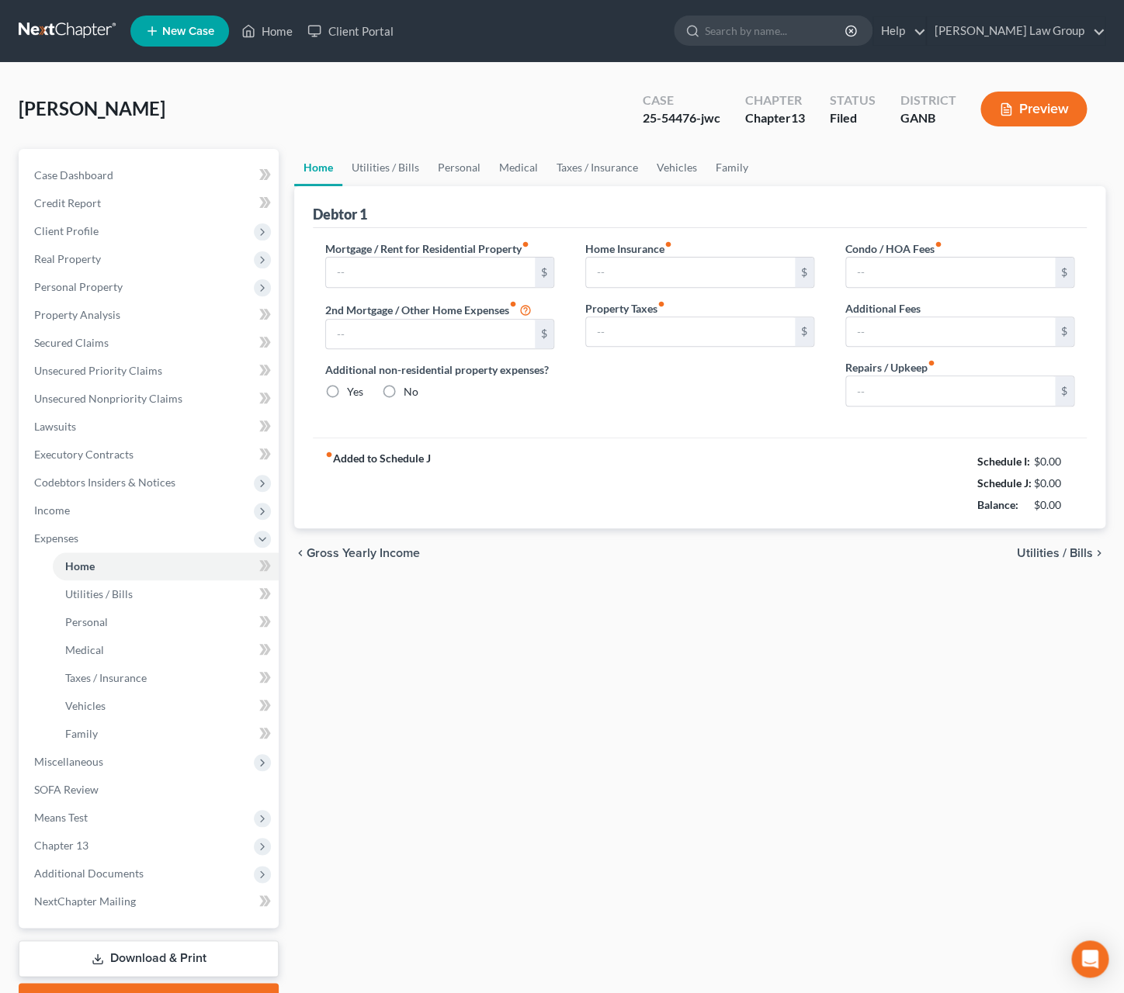
type input "250.00"
type input "0.00"
radio input "true"
type input "0.00"
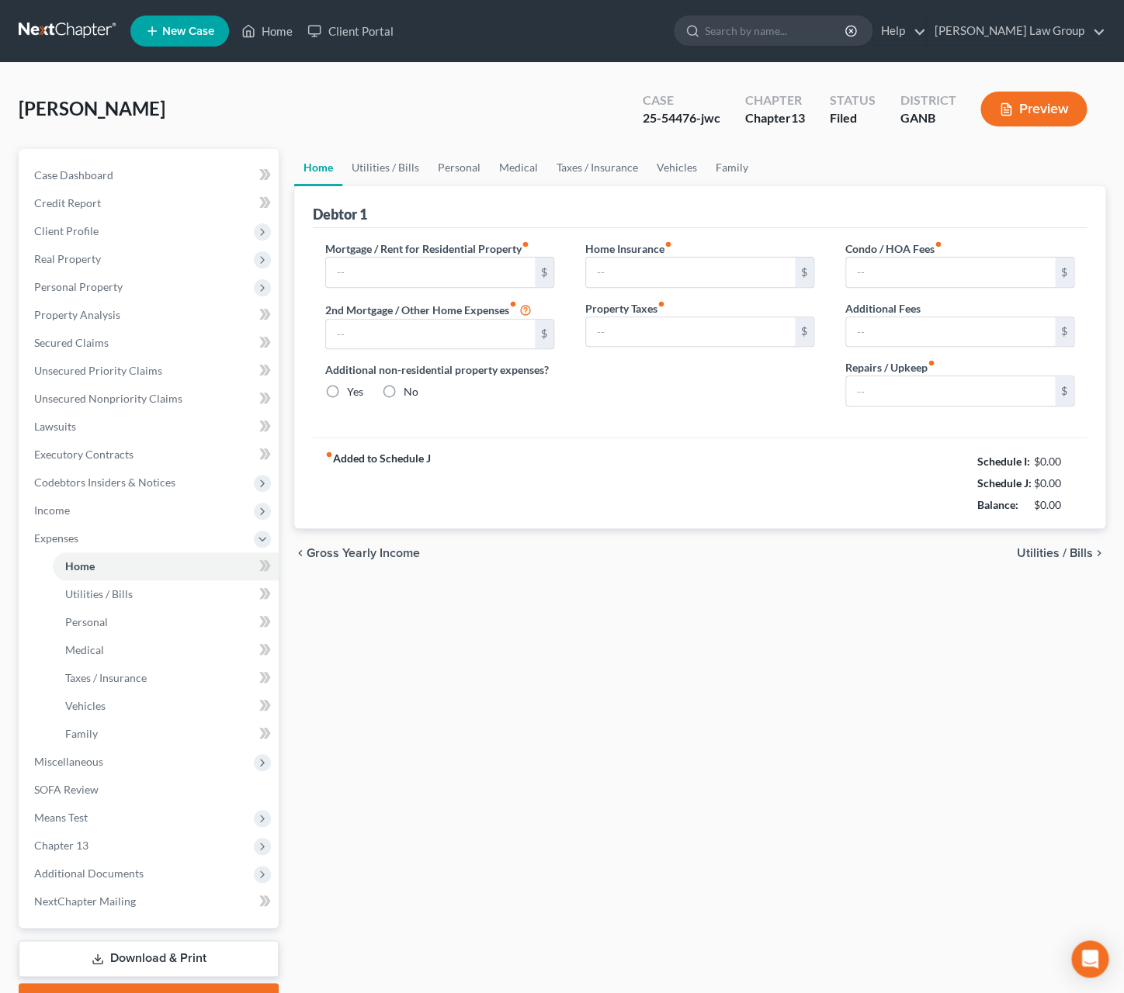
type input "0.00"
click at [1077, 556] on span "Utilities / Bills" at bounding box center [1055, 553] width 76 height 12
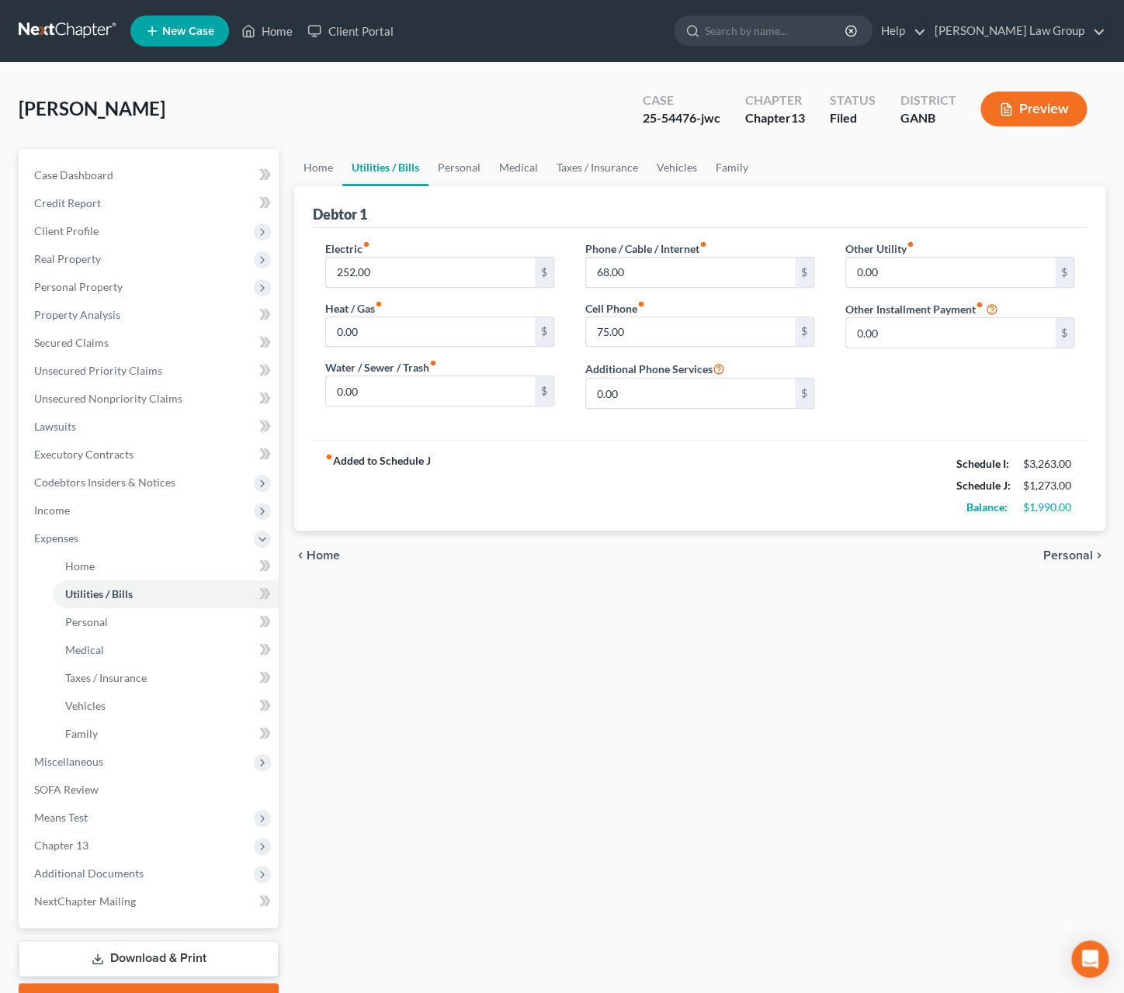
click at [1077, 562] on span "Personal" at bounding box center [1068, 555] width 50 height 12
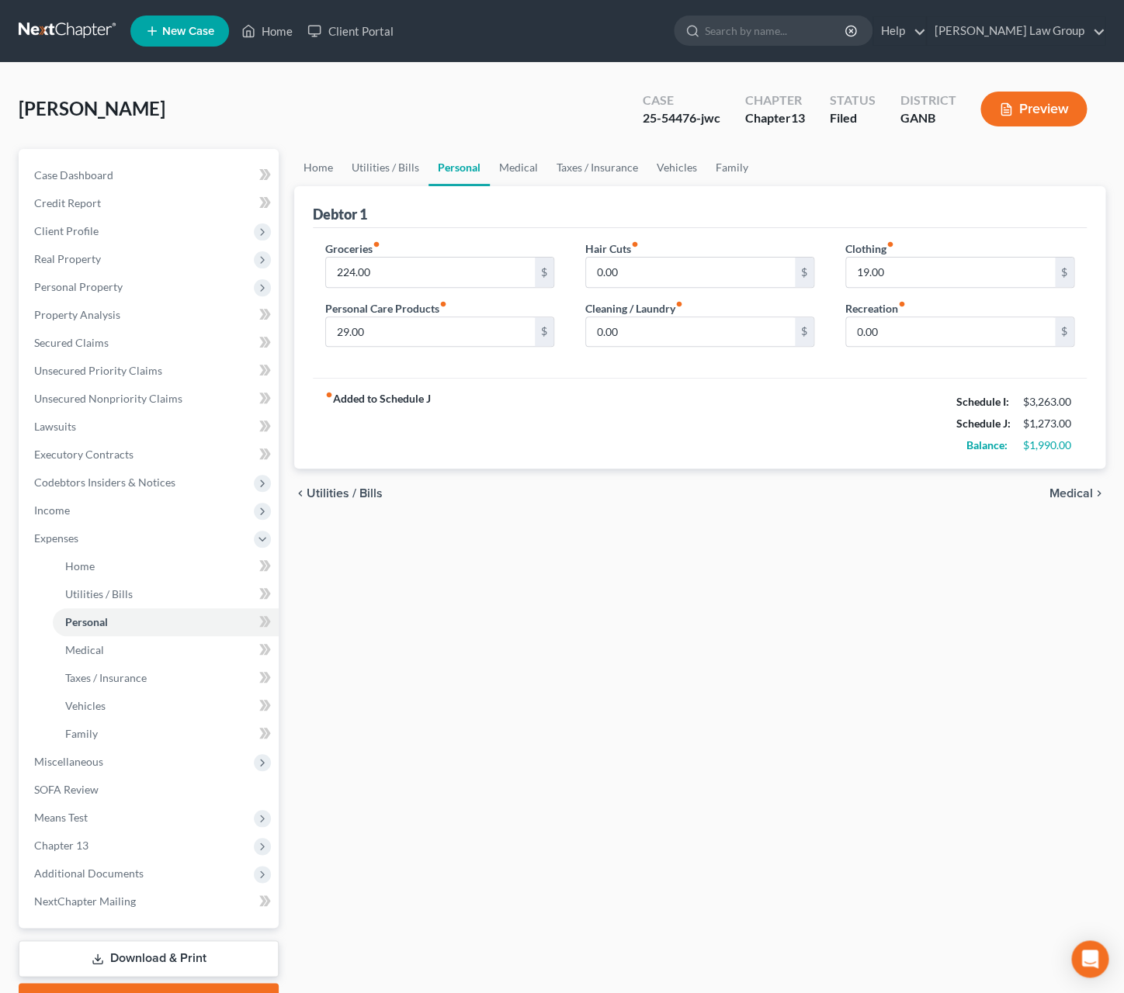
click at [545, 777] on div "Home Utilities / Bills Personal Medical Taxes / Insurance Vehicles Family Debto…" at bounding box center [699, 583] width 826 height 868
